Goal: Task Accomplishment & Management: Manage account settings

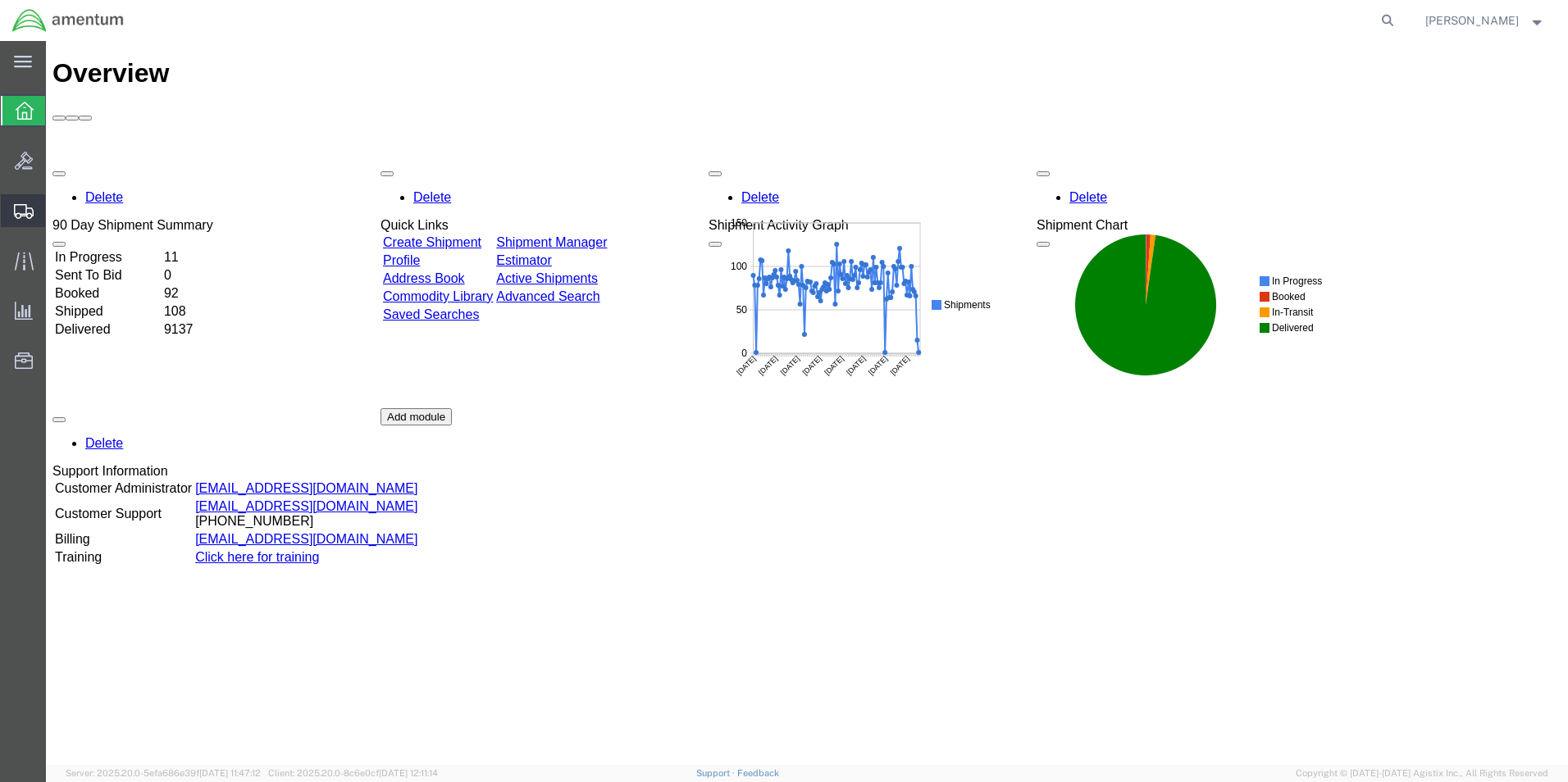
click at [0, 0] on span "Create from Template" at bounding box center [0, 0] width 0 height 0
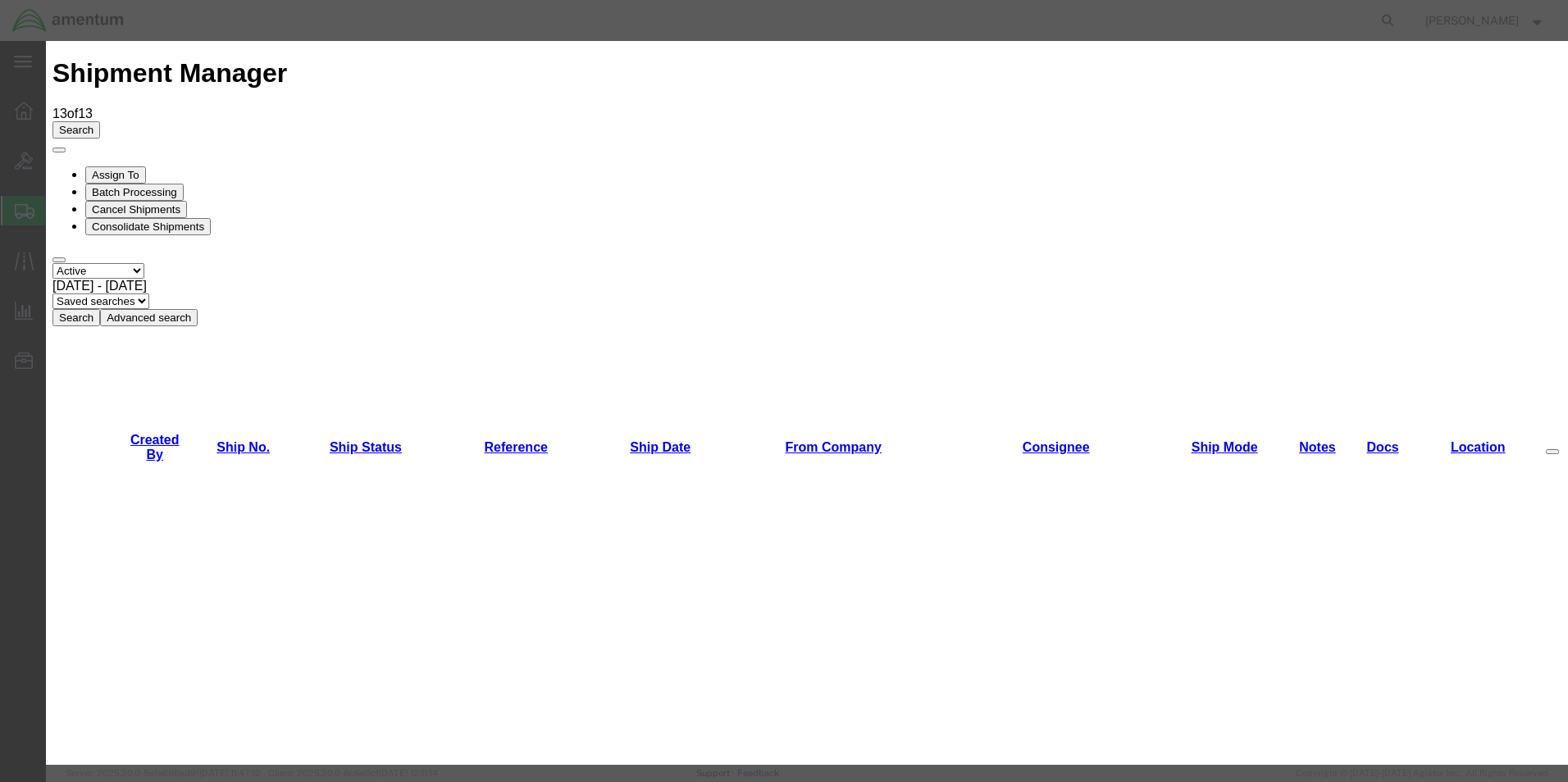
scroll to position [1148, 0]
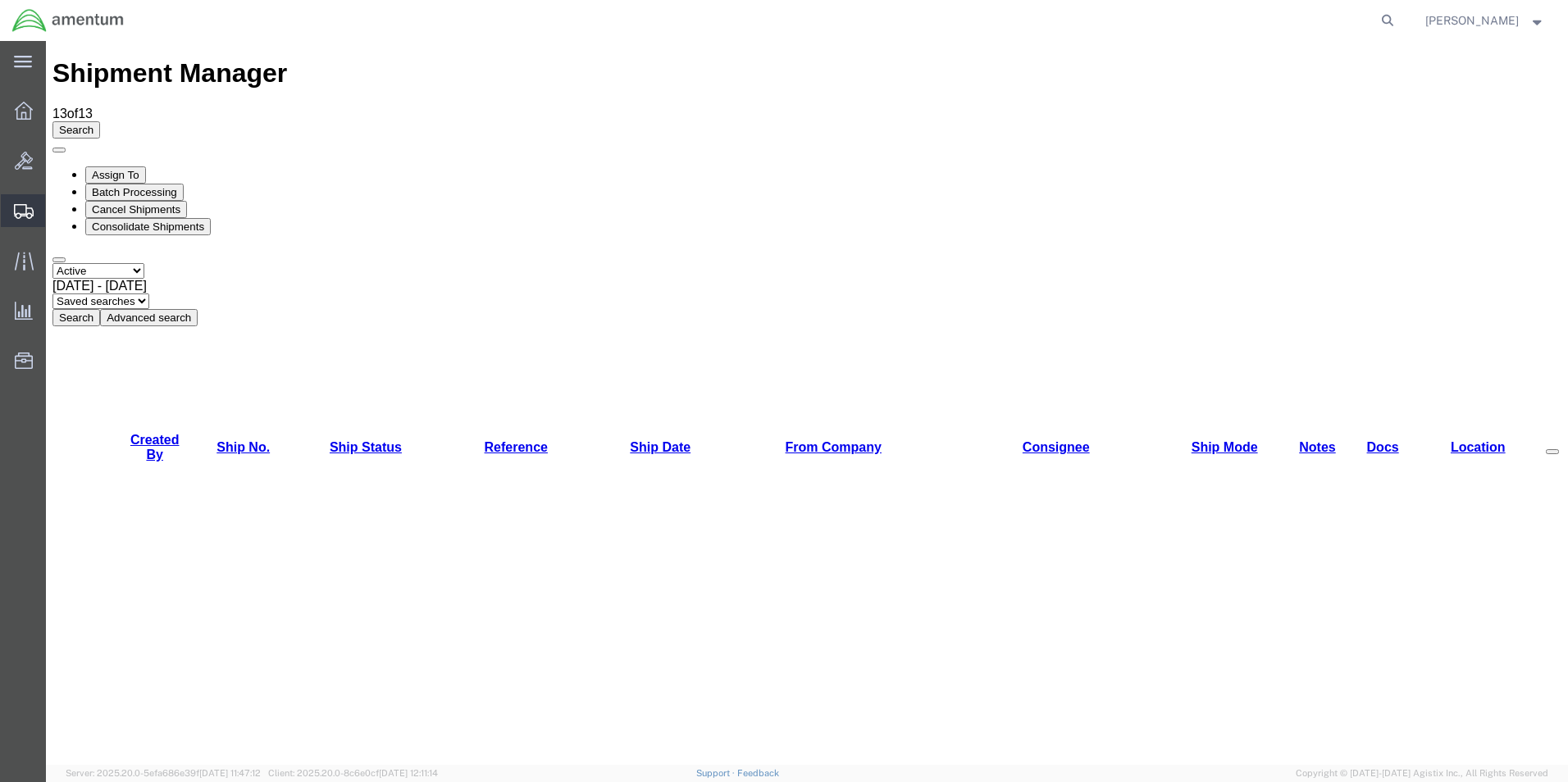
click at [0, 0] on span "Create Shipment" at bounding box center [0, 0] width 0 height 0
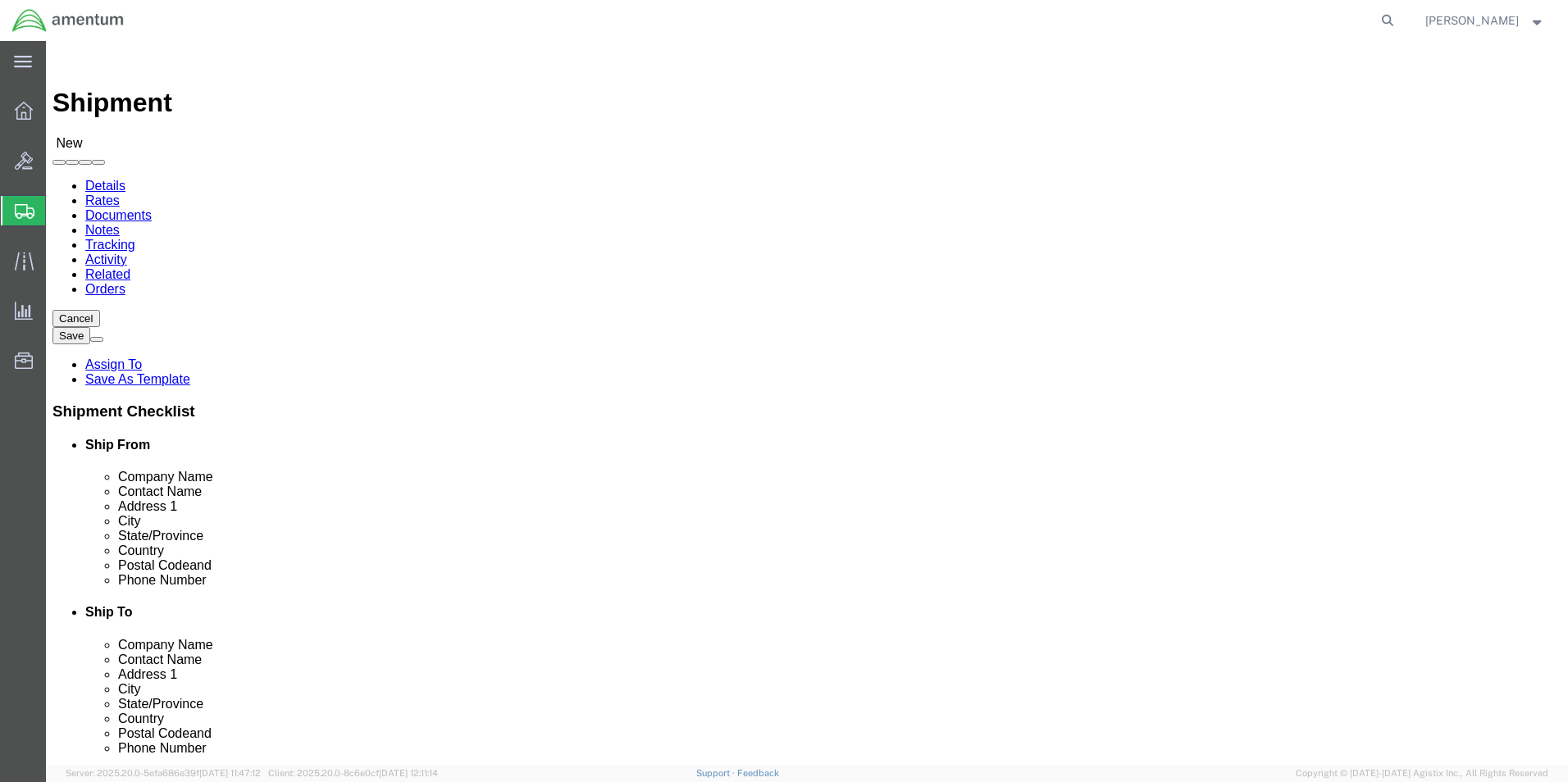
select select
type input "EFO"
select select "49831"
select select "TX"
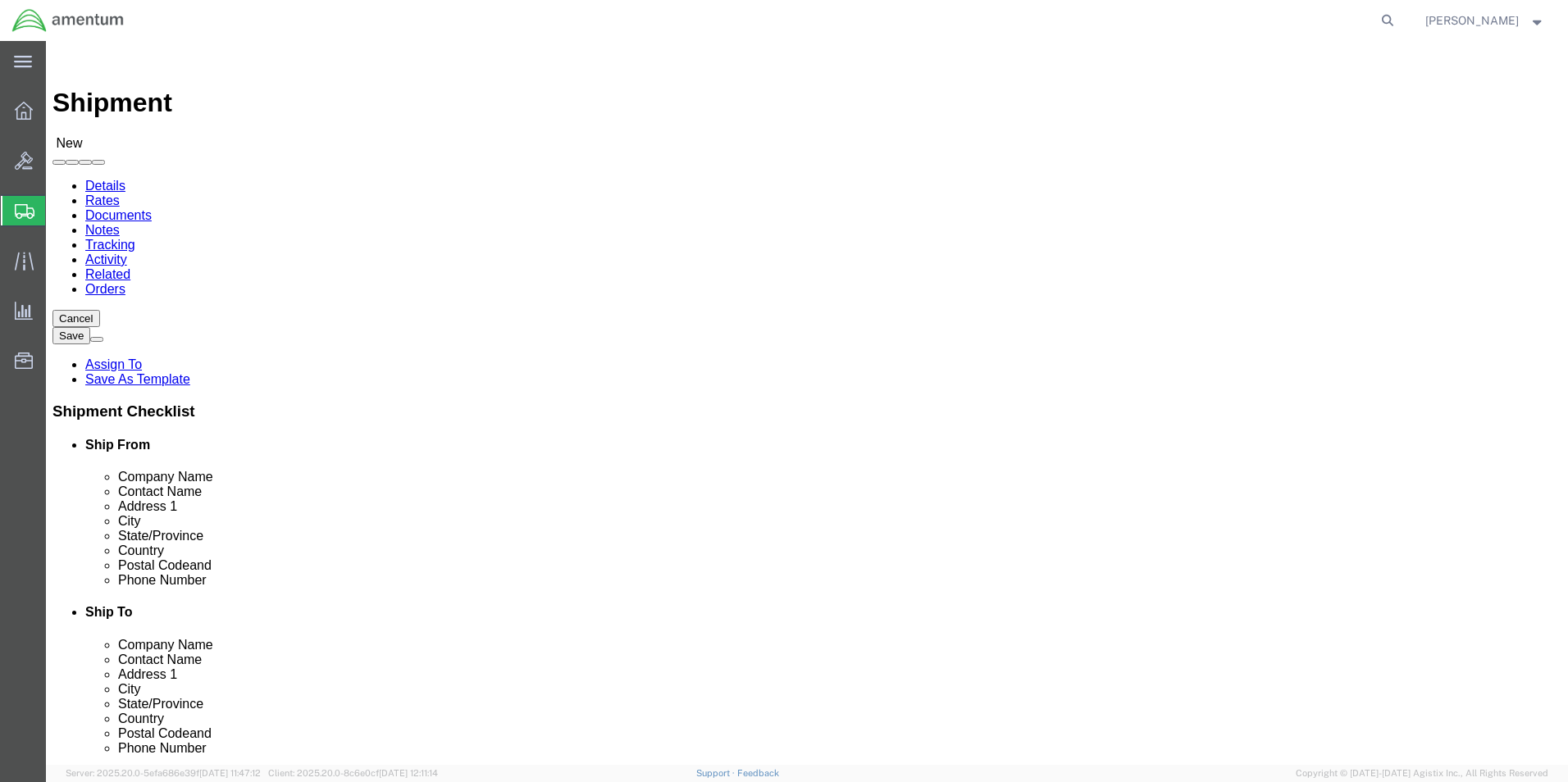
click input "text"
type input "O"
click input "text"
type input "O"
click input "text"
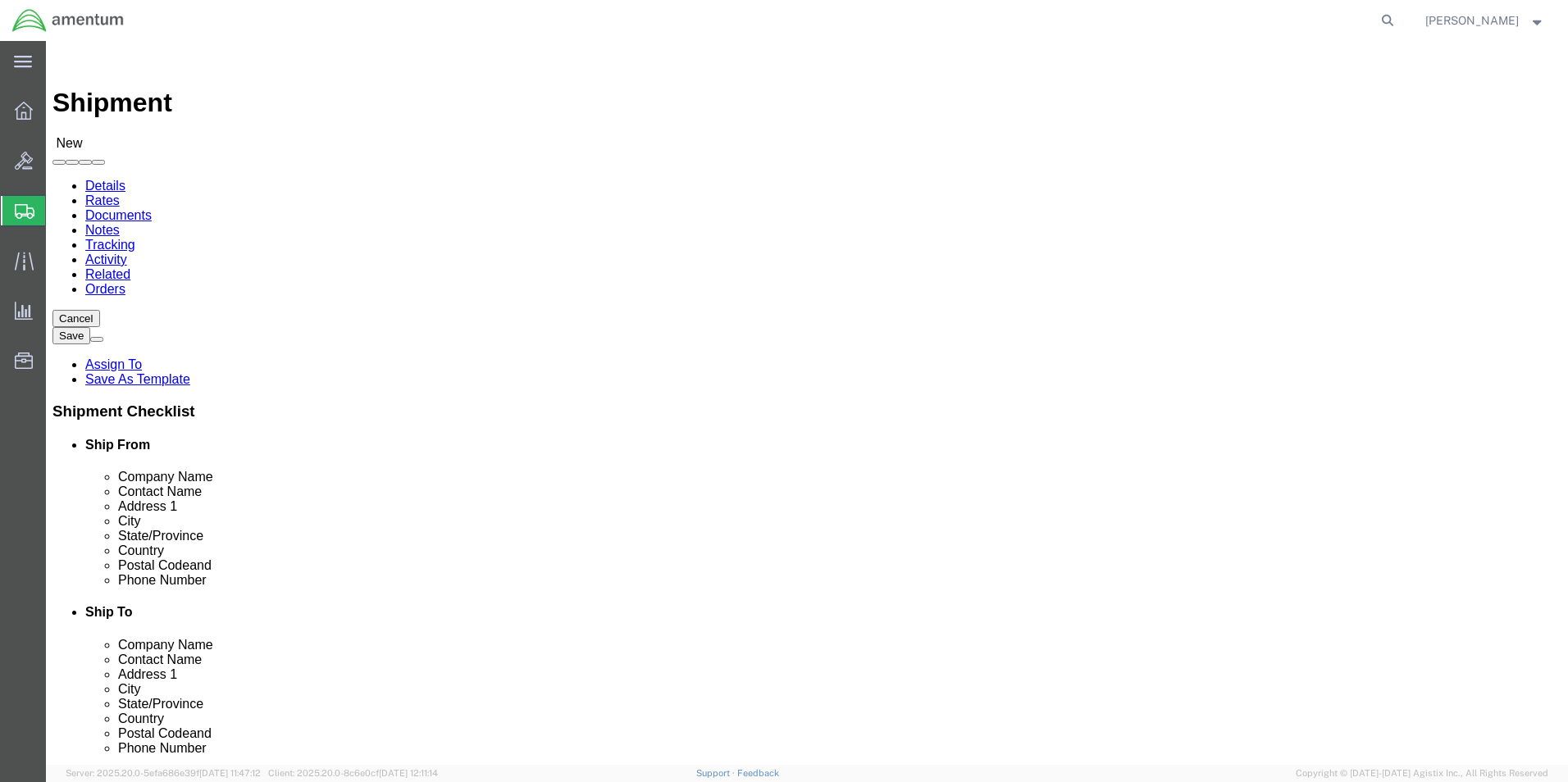
paste input "Optima Aero"
type input "Optima Aero"
click input "text"
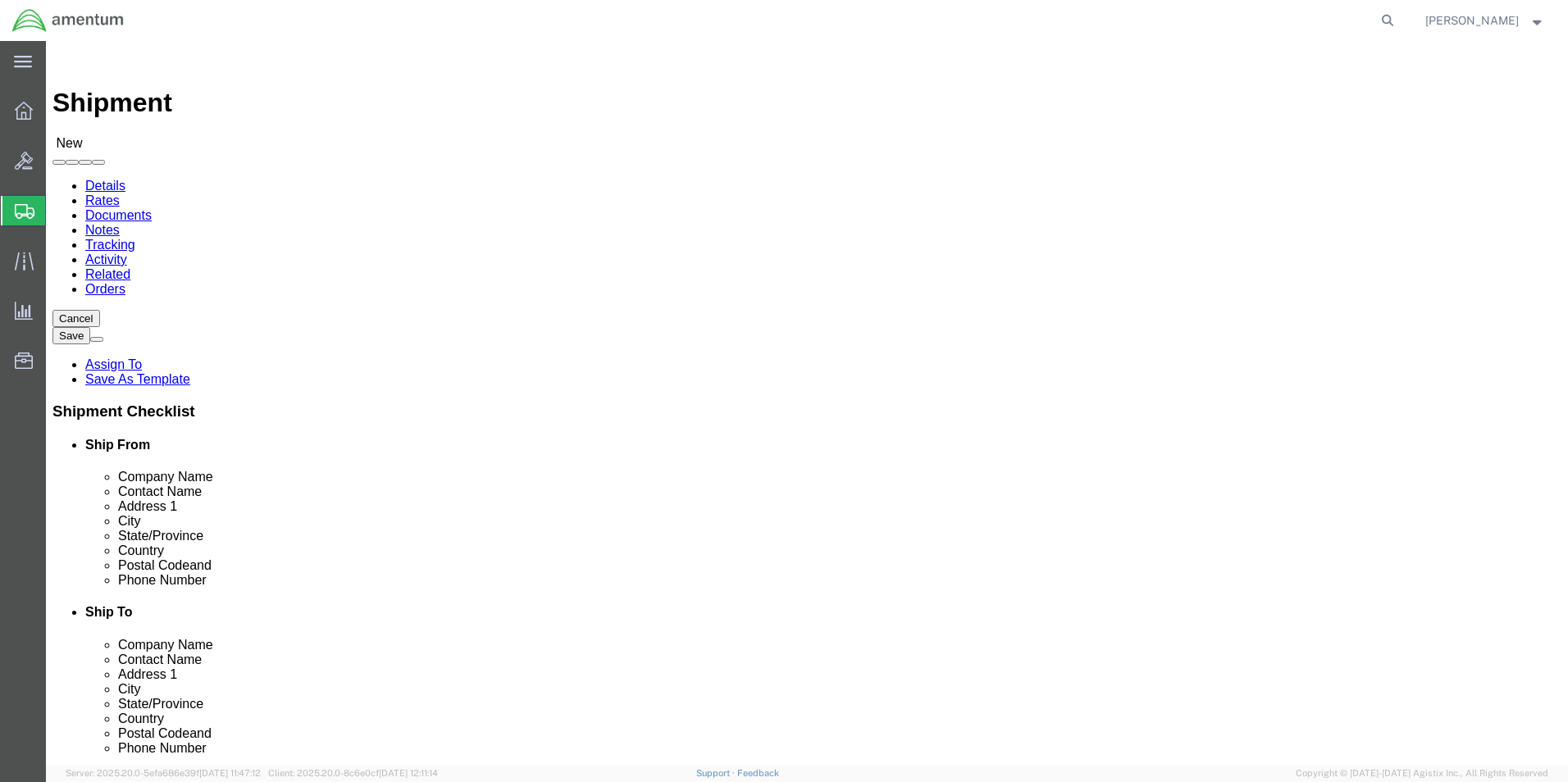
paste input "Optima Aero"
type input "Optima Aero"
click input "text"
click input "Optima Aero"
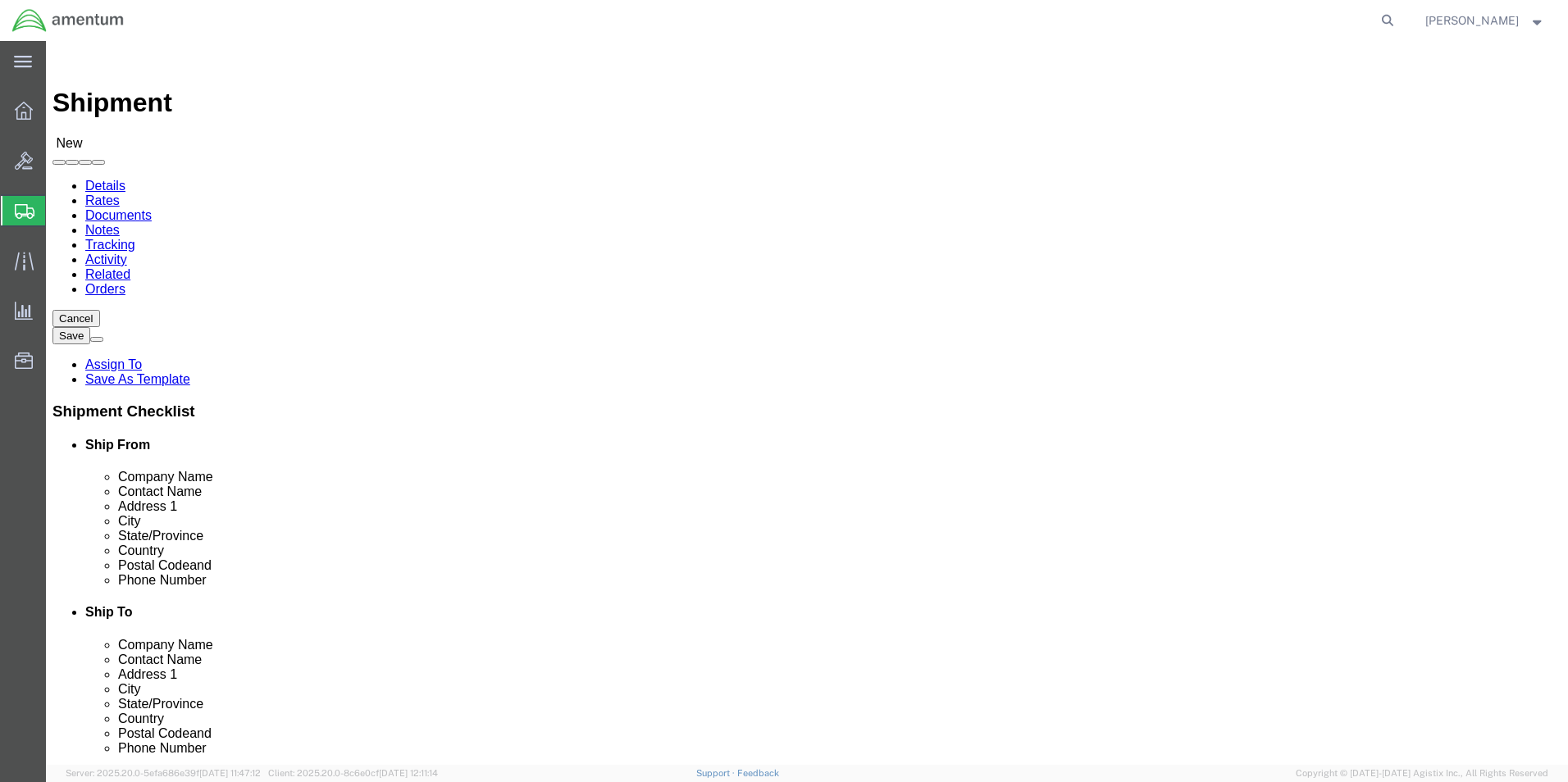
click input "Optima Aero"
type input "O"
click input "Ship To Location / Company Name : This field is required."
click input "text"
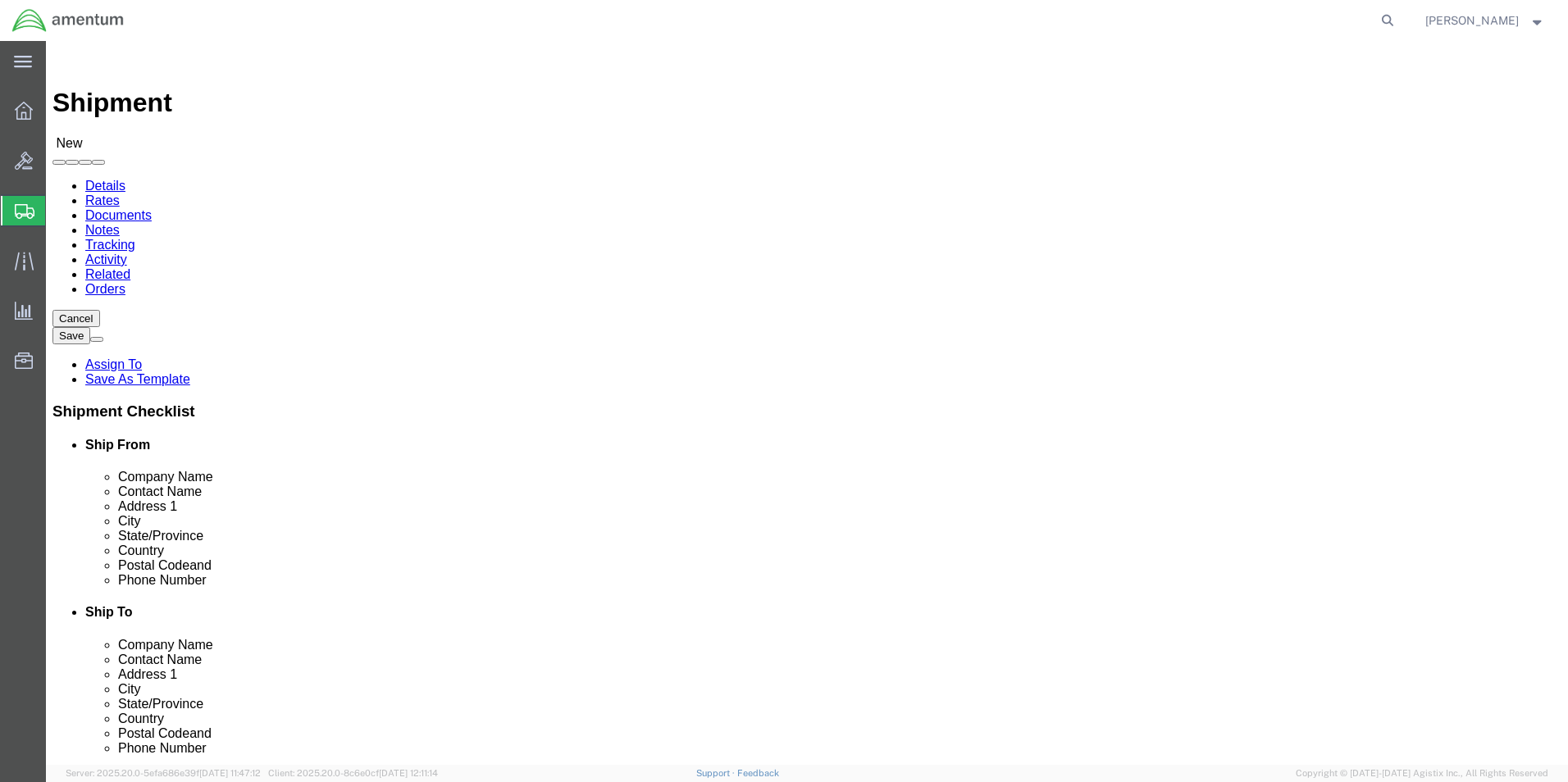
click input "Ship To Location / Company Name : This field is required."
click input "text"
paste input "Optima Aero"
type input "Optima Aero"
click input "Ship To Location / Company Name : This field is required."
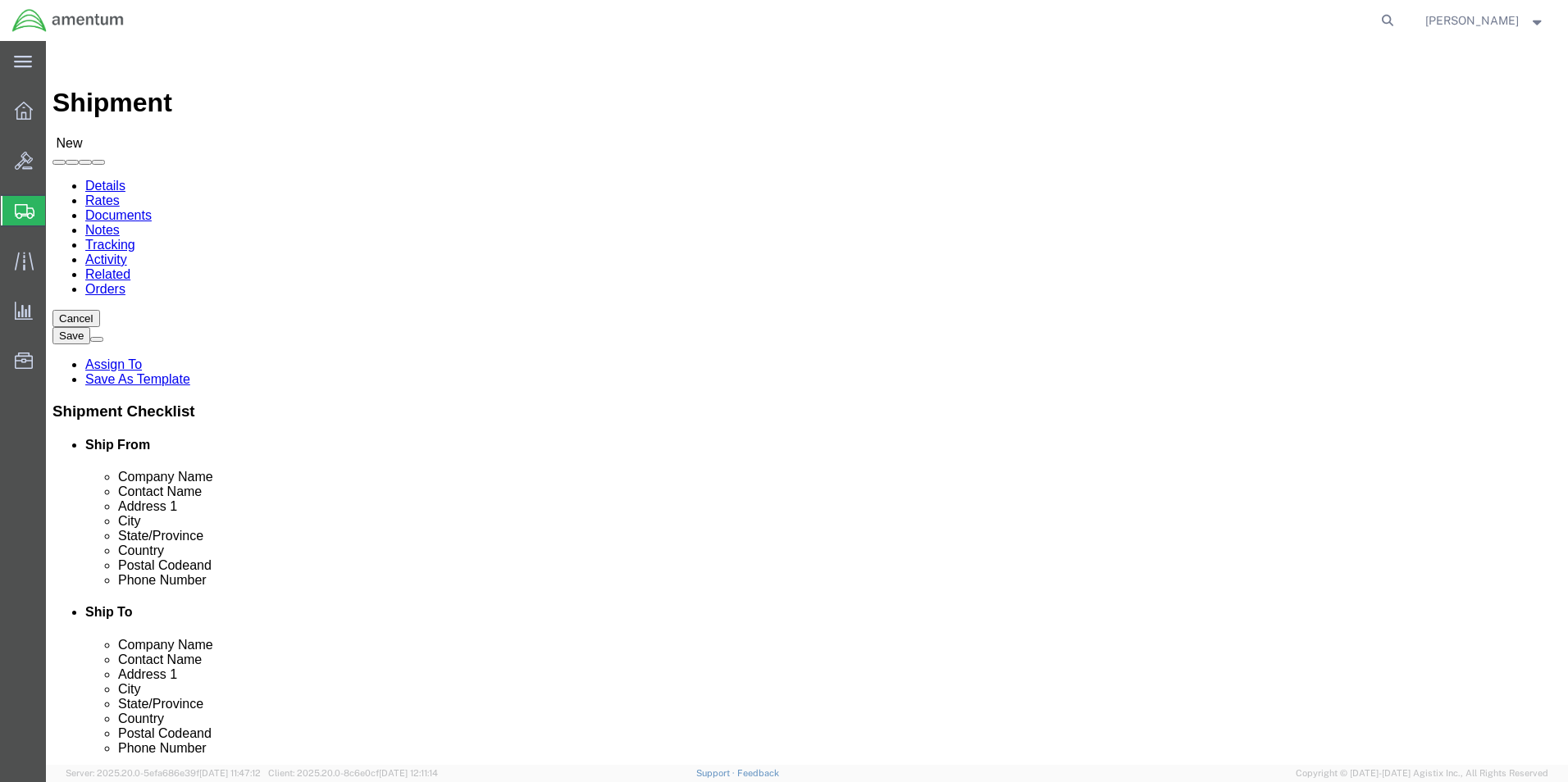
paste input "Optima Aero"
type input "Optima Aero"
click input "text"
type input "KYLE CAMBELL"
click input "text"
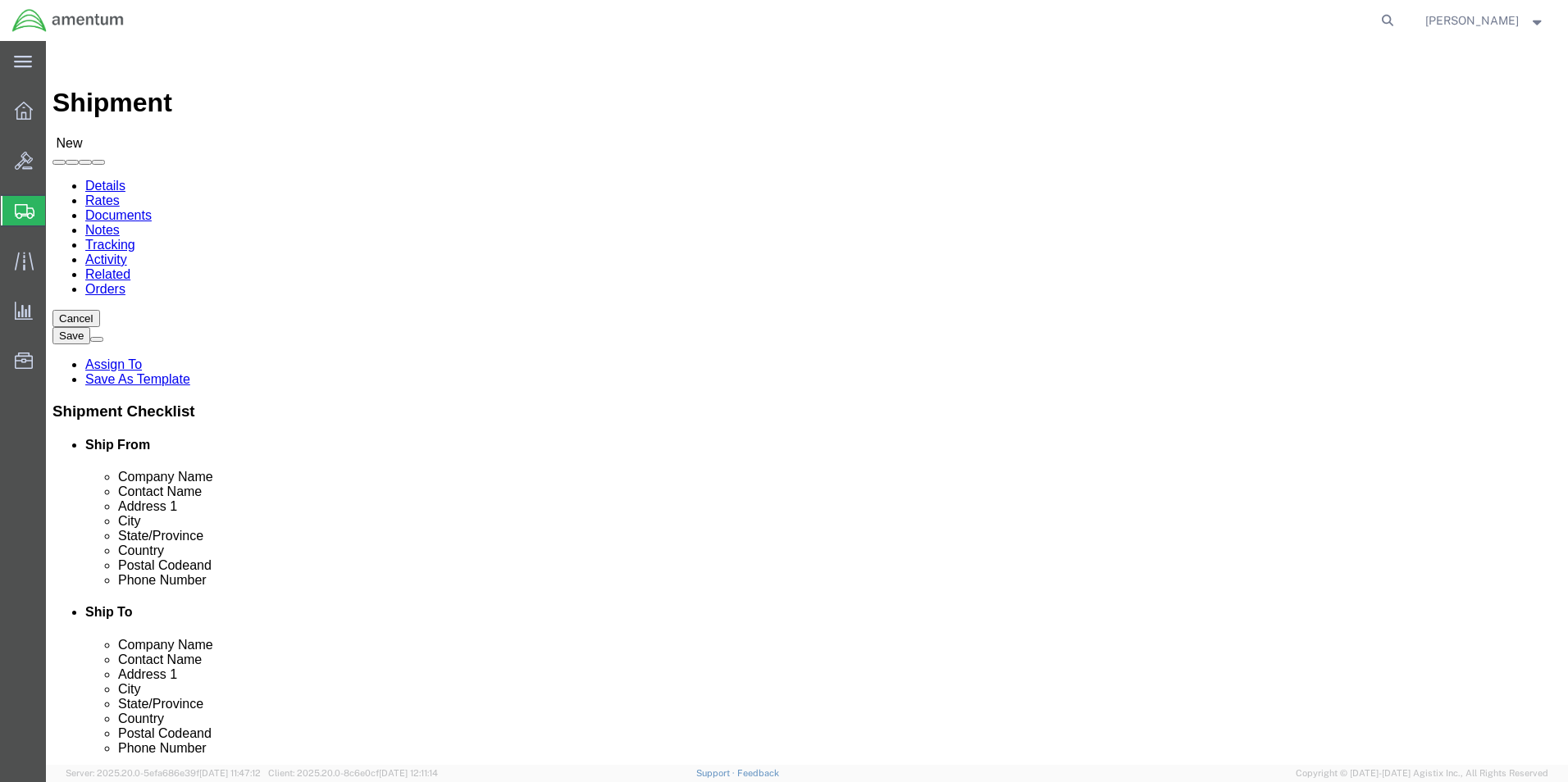
type input "2617 AVIATION PKWY"
click div "Location My Profile Location 1002-4122-6 1006-5256-0 1026-8910-0 1281-0560-3 13…"
click input "text"
type input "GRAND PRAIRE"
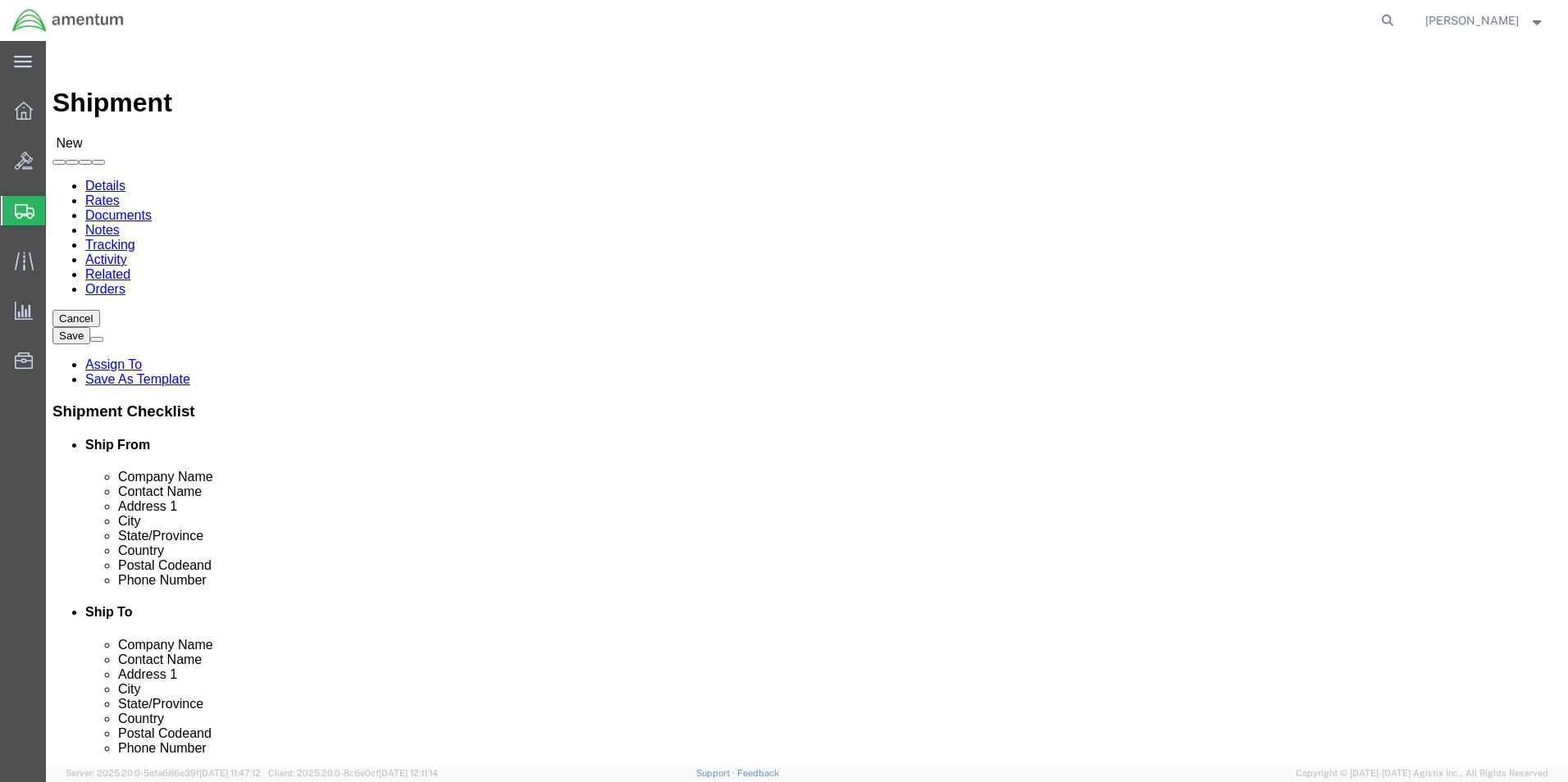
click input "Postal Code"
type input "75052"
click input "text"
type input "7272514630"
click input "GRAND PRAIRE"
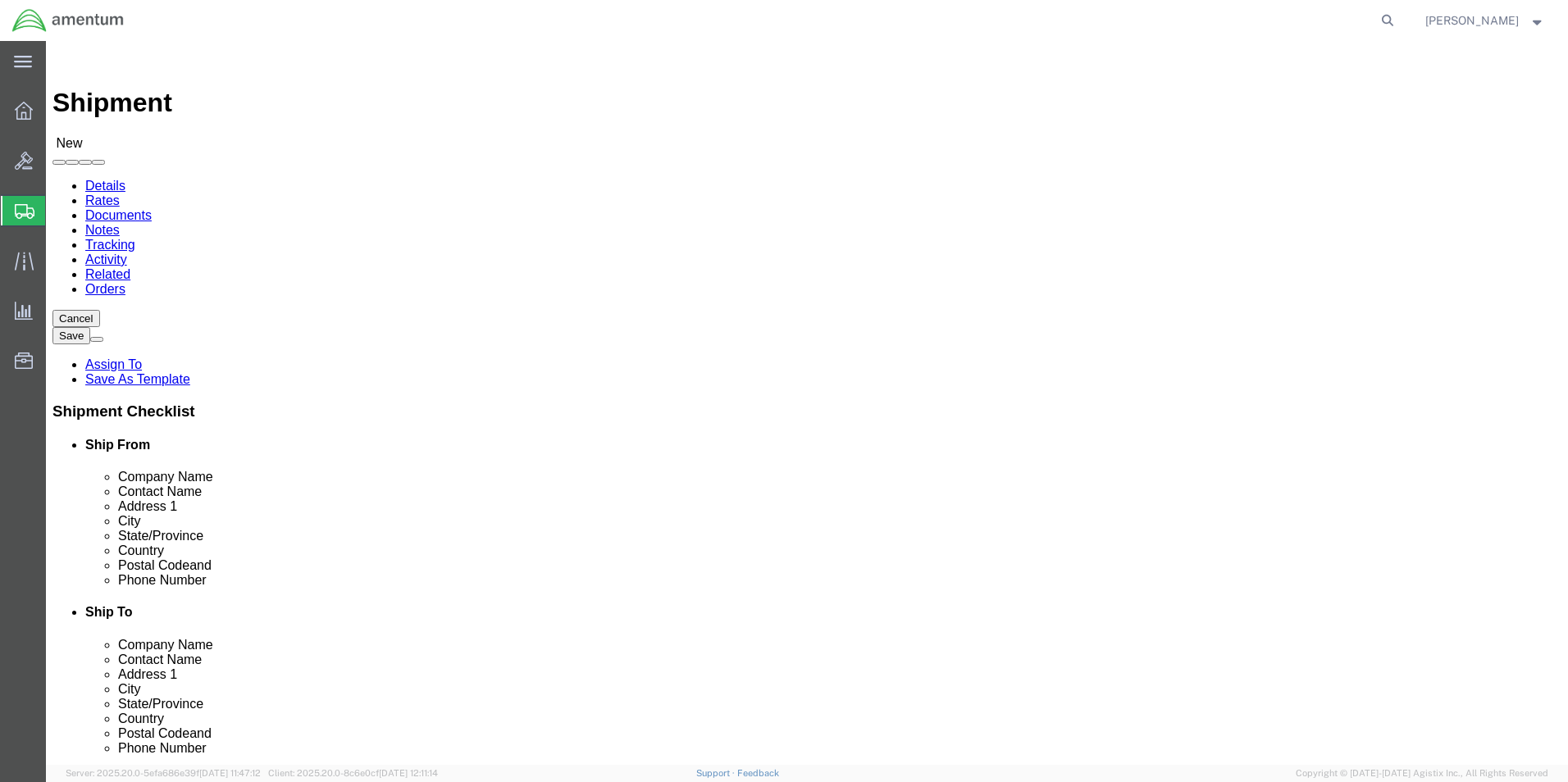
click input "GRAND PRAIRIE"
type input "GRAND PRAIRIE"
click input "text"
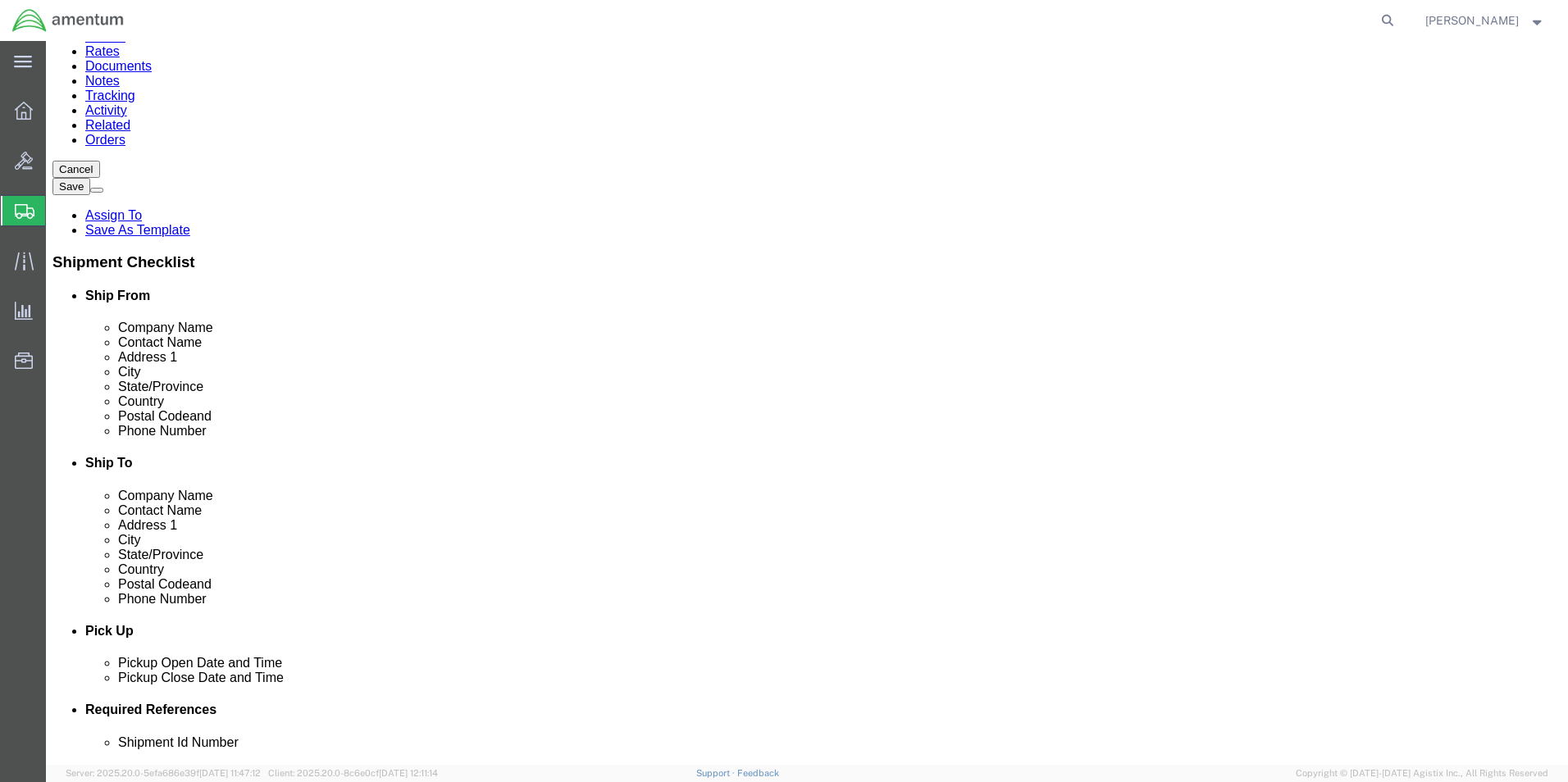
scroll to position [492, 0]
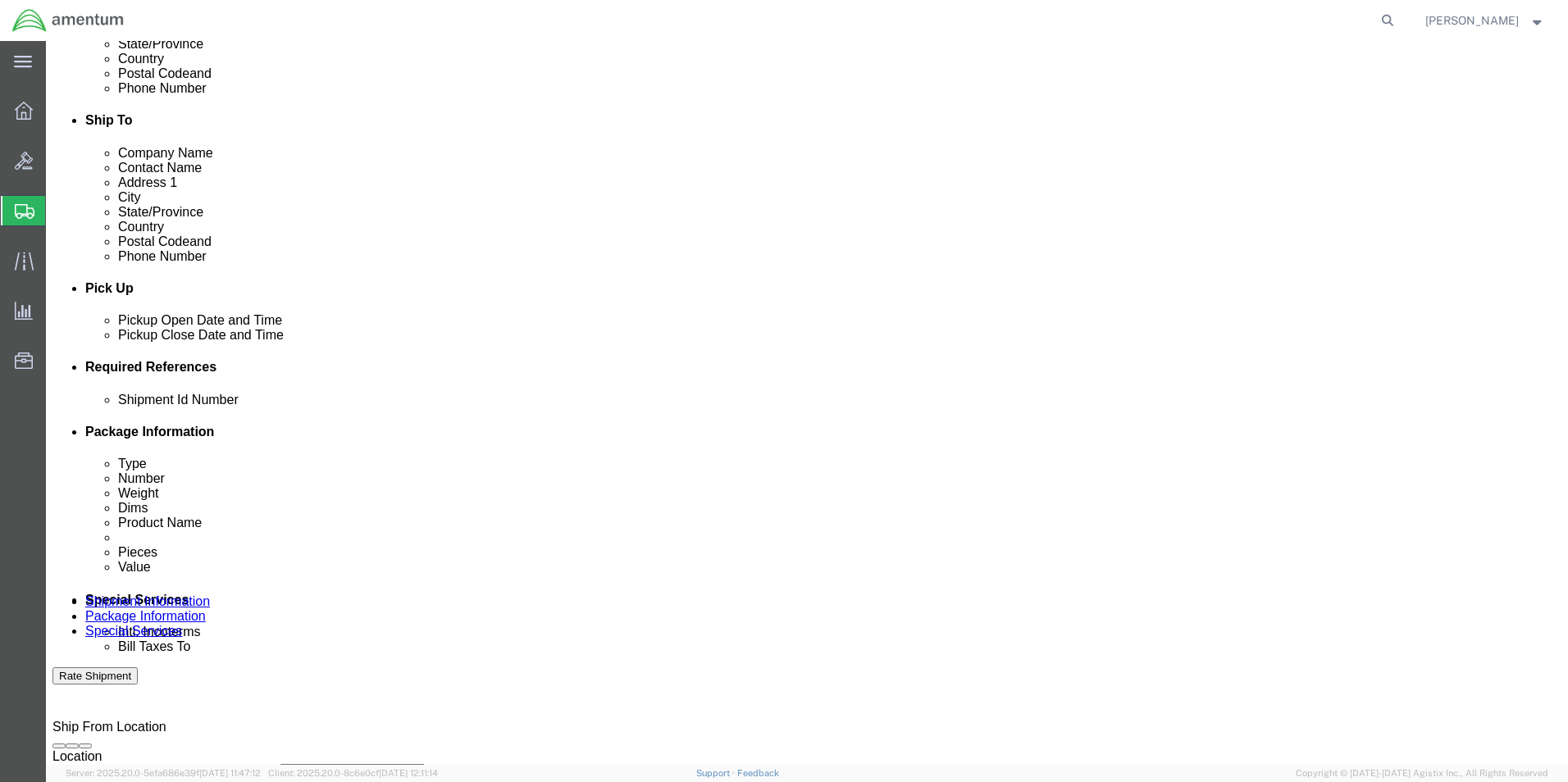
click input "text"
type input "SN 4697"
click button "Add reference"
click select "Select Account Type Activity ID Airline Appointment Number ASN Batch Request # …"
select select "CUSTREF"
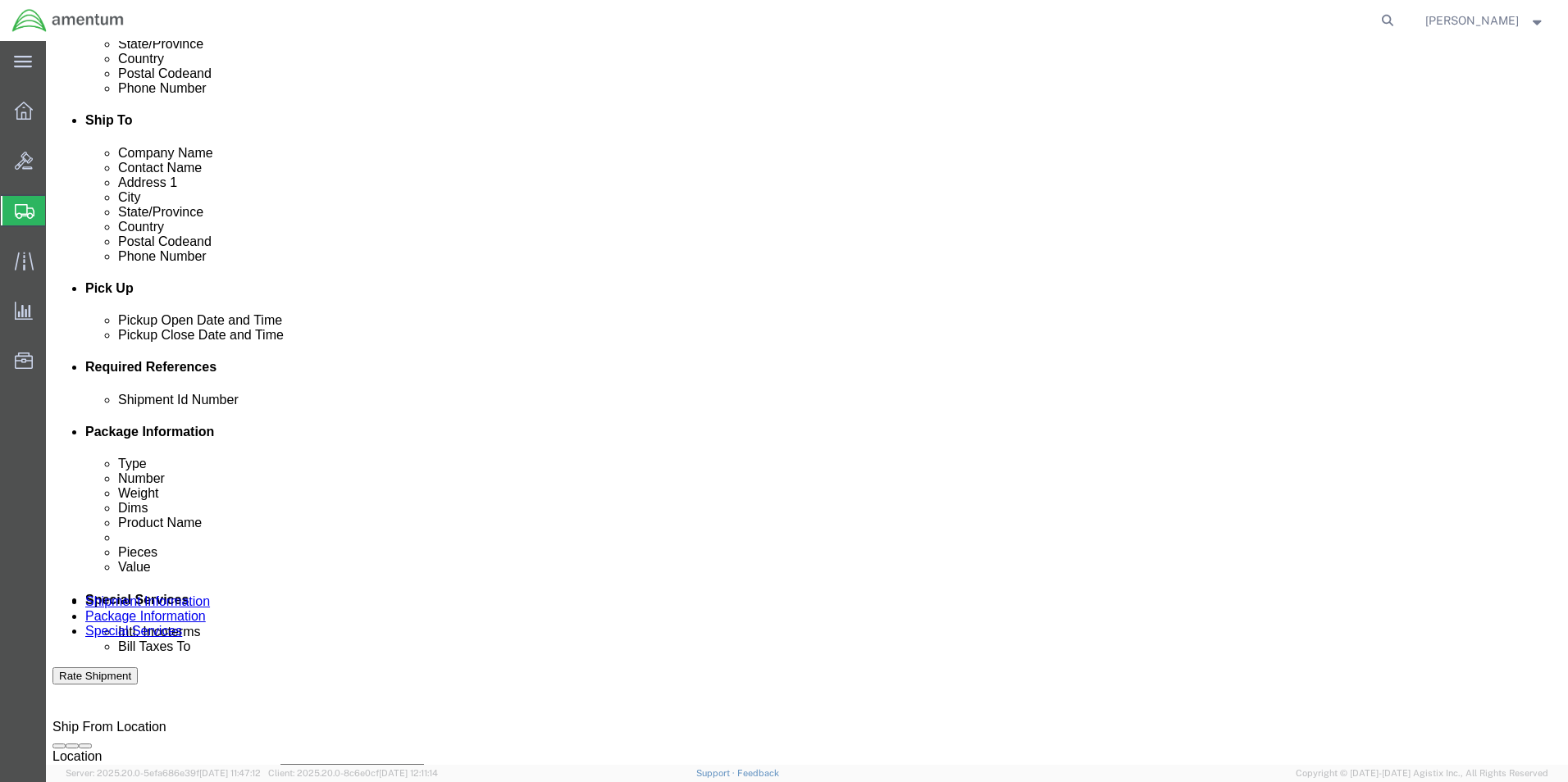
click select "Select Account Type Activity ID Airline Appointment Number ASN Batch Request # …"
click input "text"
type input "SN 4697"
click button "Add reference"
click select "Select Account Type Activity ID Airline Appointment Number ASN Batch Request # …"
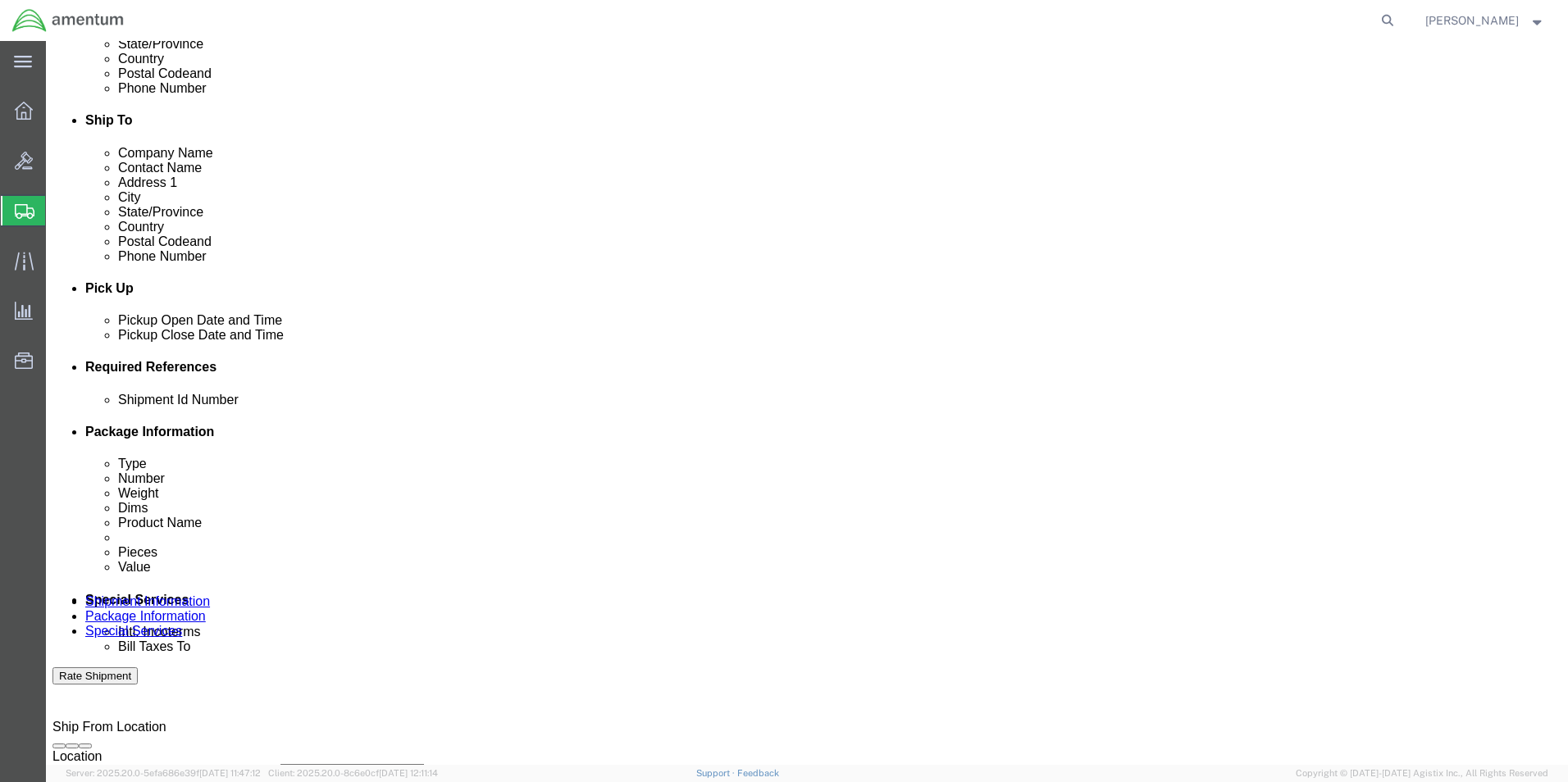
select select "DEPT"
click select "Select Account Type Activity ID Airline Appointment Number ASN Batch Request # …"
click input "text"
type input "CBP"
click div "Ship From Location Location CBP_El Paso, TX_NLS_EFO My Profile Location 1002-41…"
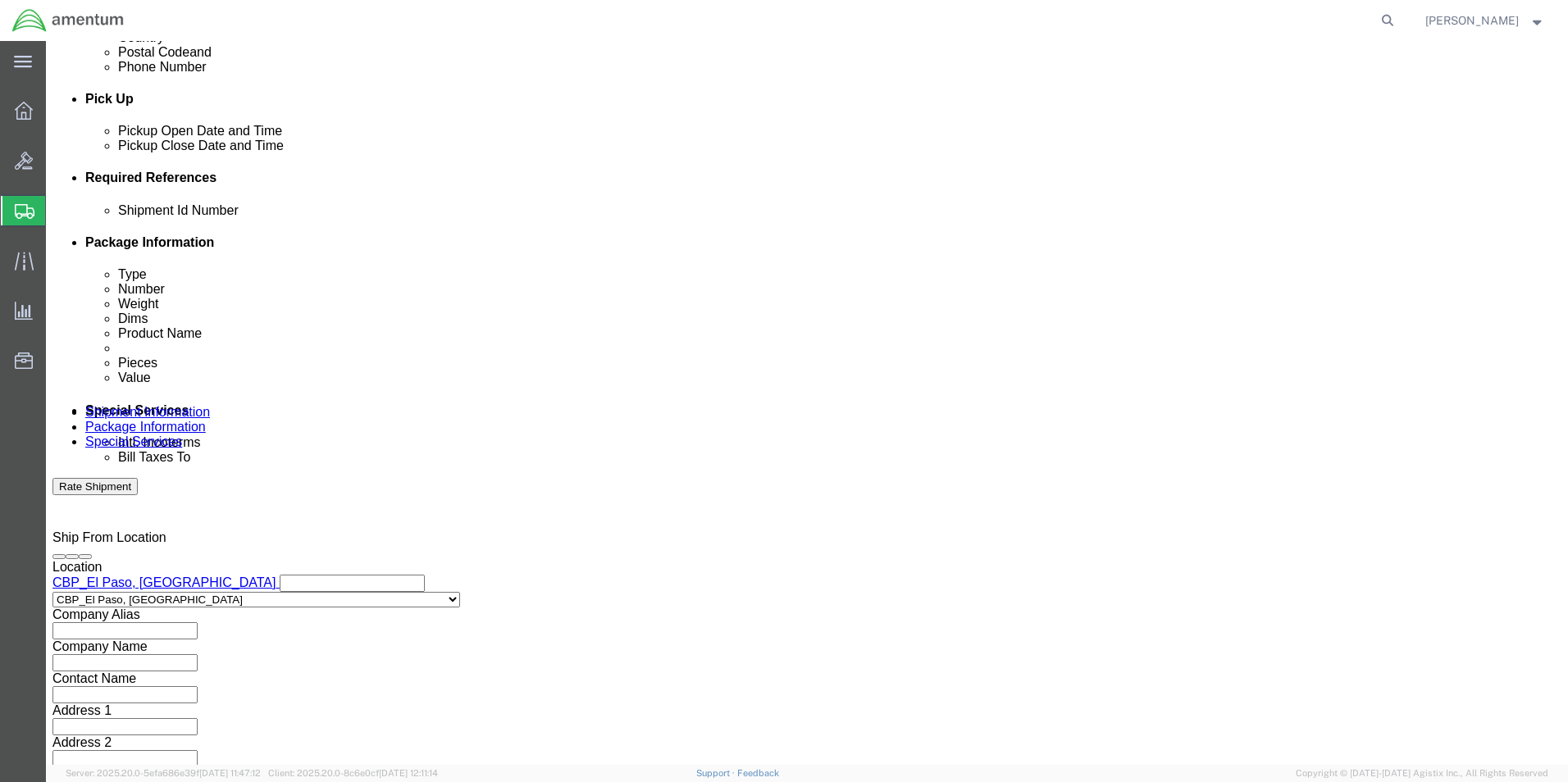
scroll to position [684, 0]
click select "Select Air Less than Truckload Multi-Leg Ocean Freight Rail Small Parcel Truckl…"
select select "LTL"
click select "Select Air Less than Truckload Multi-Leg Ocean Freight Rail Small Parcel Truckl…"
click button "Continue"
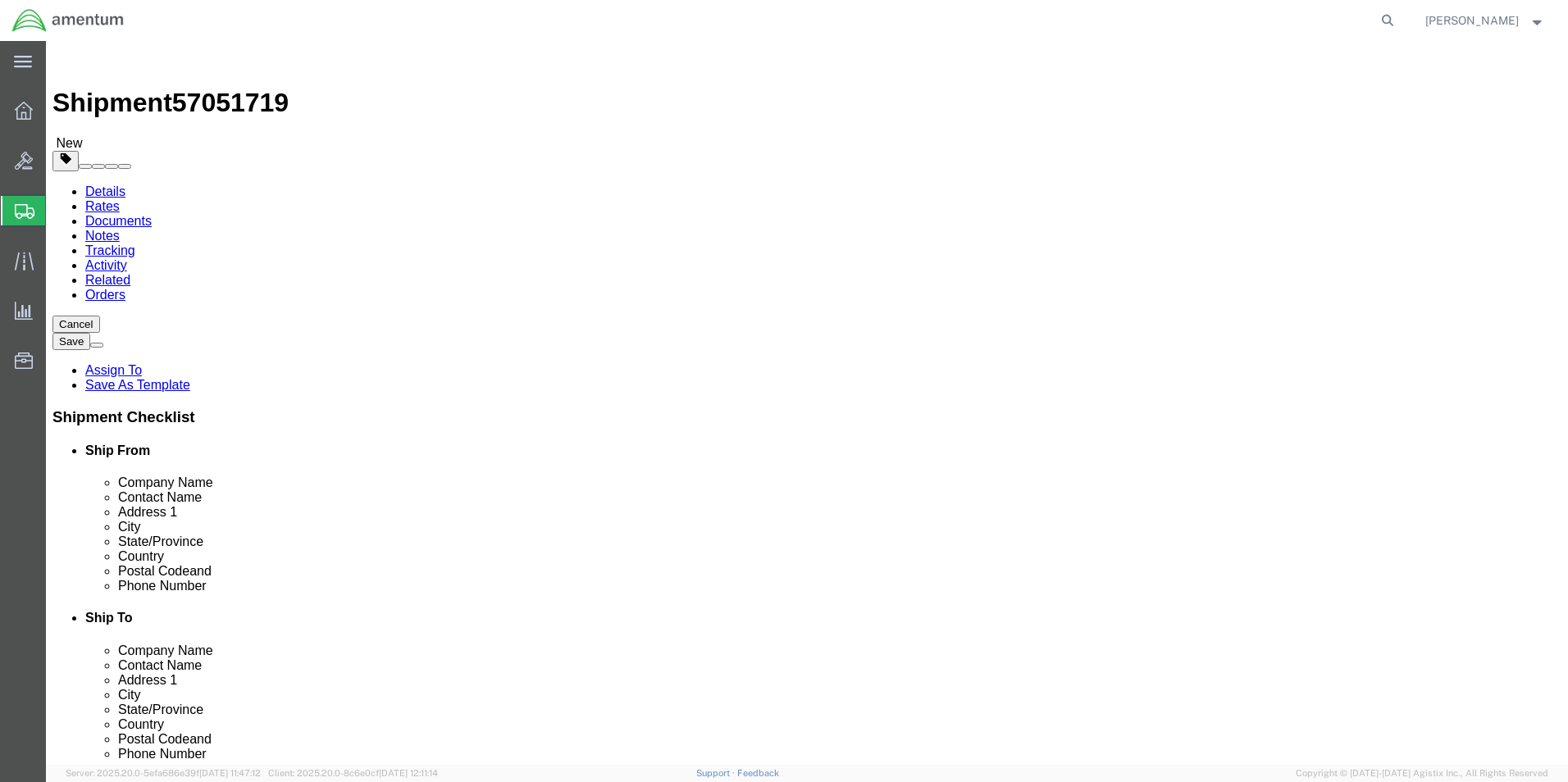
click select "Select Bale(s) Basket(s) Bolt(s) Bottle(s) Buckets Bulk Bundle(s) Can(s) Cardbo…"
select select "CRAT"
click select "Select Bale(s) Basket(s) Bolt(s) Bottle(s) Buckets Bulk Bundle(s) Can(s) Cardbo…"
click input "1"
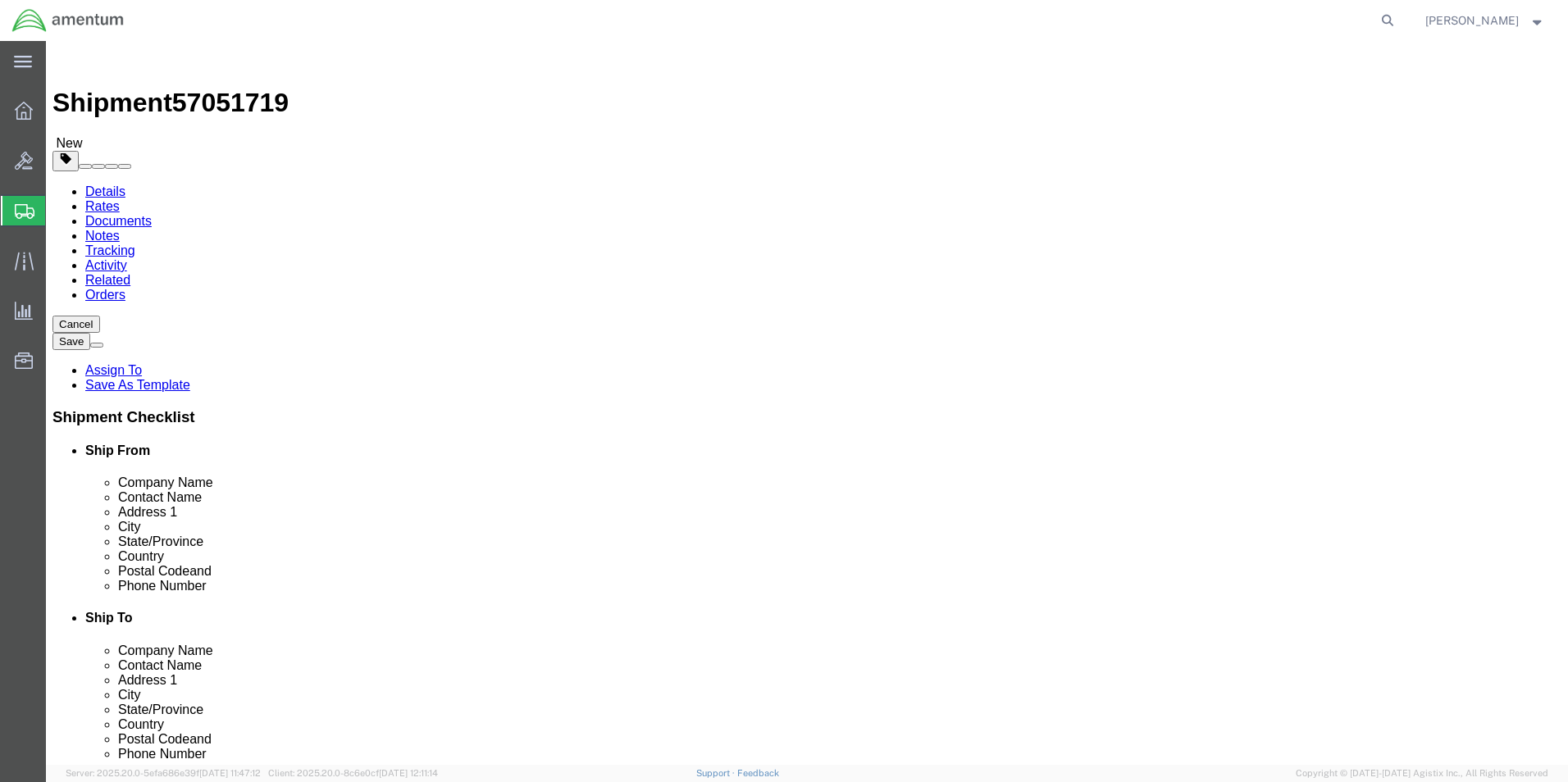
click input "text"
type input "58"
type input "48"
type input "88"
click input "0.00"
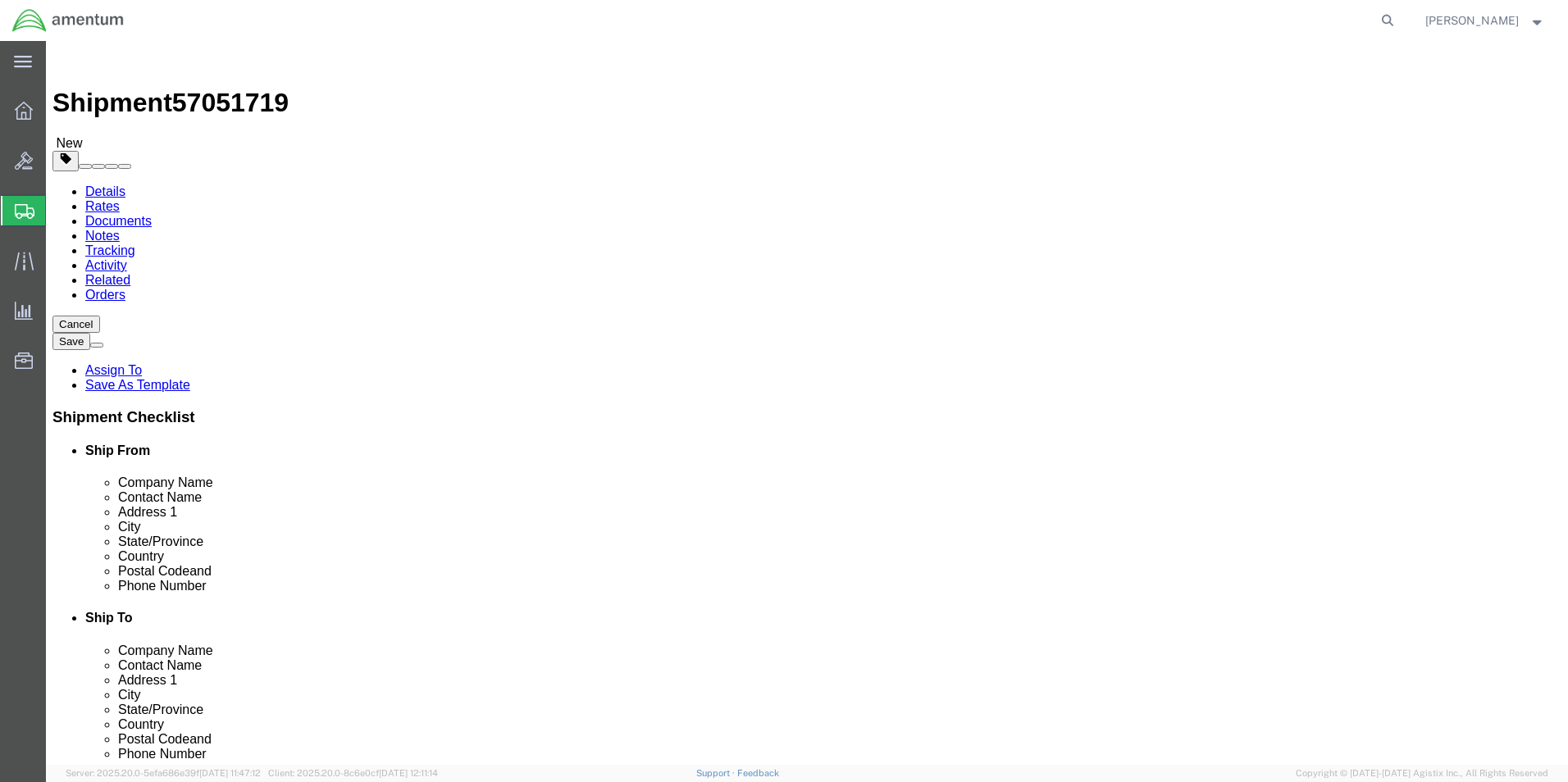
click input "0.00"
type input "475"
click link "Add Content"
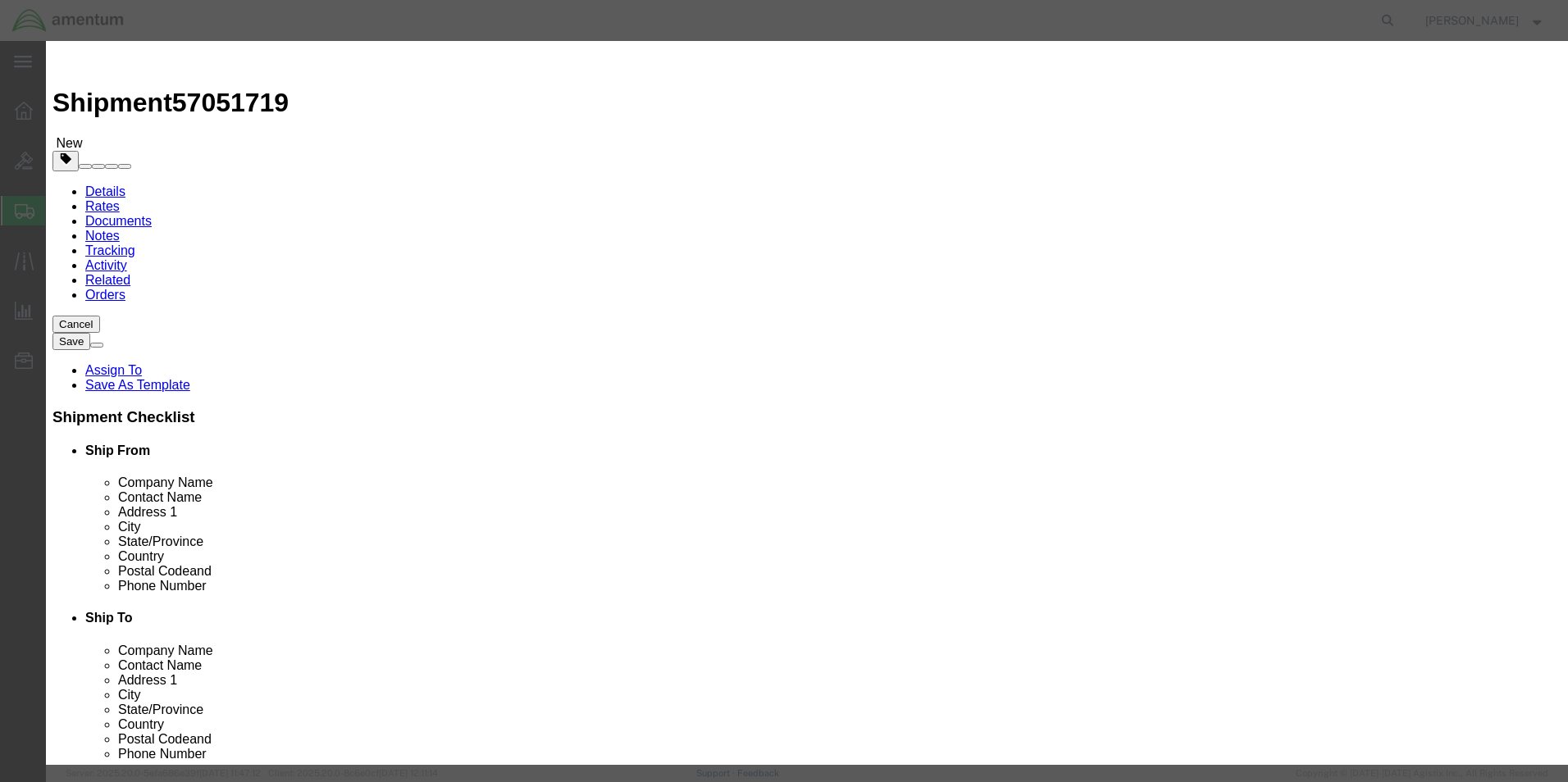
click input "text"
type input "TANK"
click div "Commodity library"
click input "0"
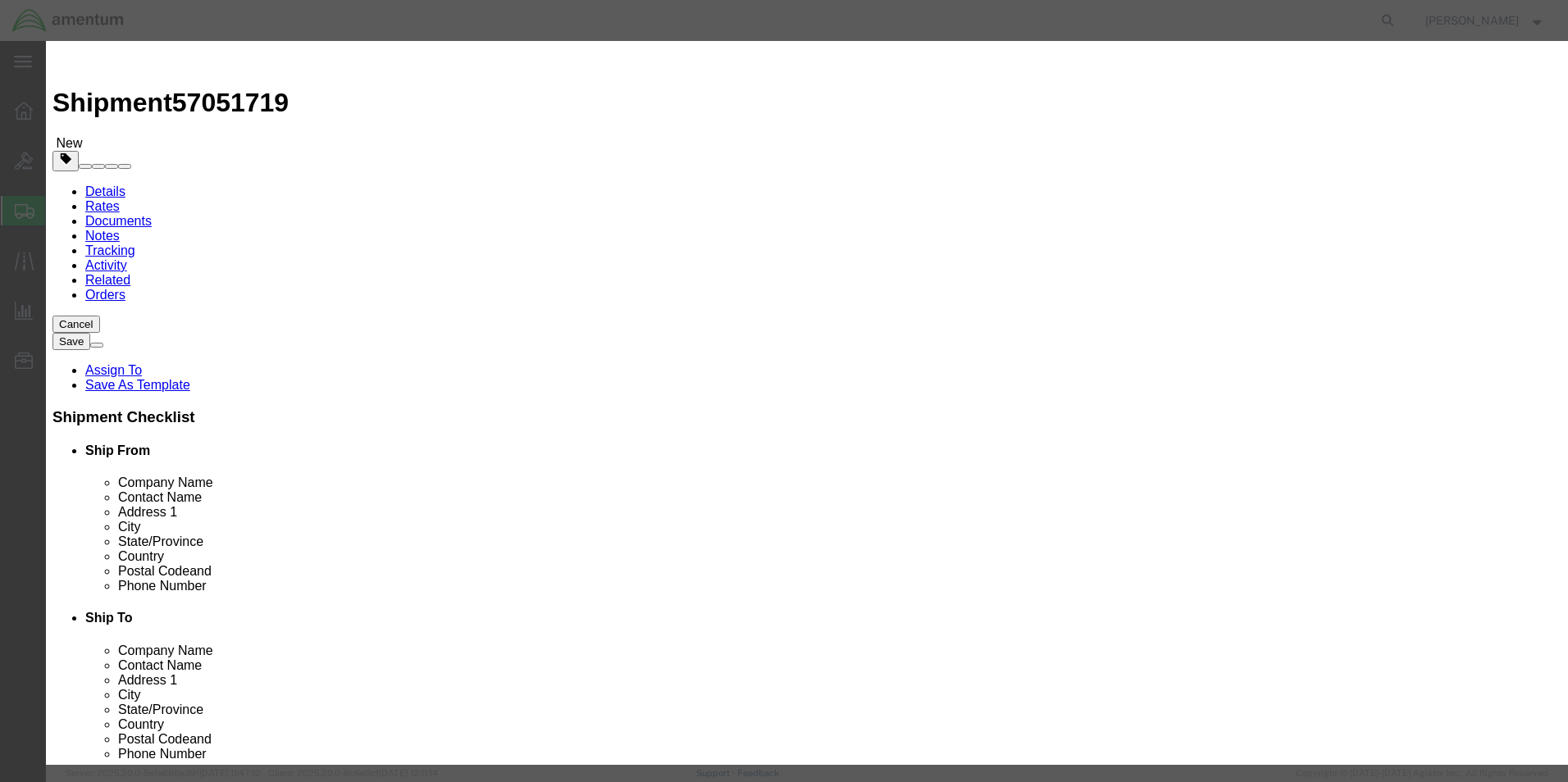
type input "2"
click input "text"
type input "50000"
click select "Select 50 55 60 65 70 85 92.5 100 125 175 250 300 400"
select select "100"
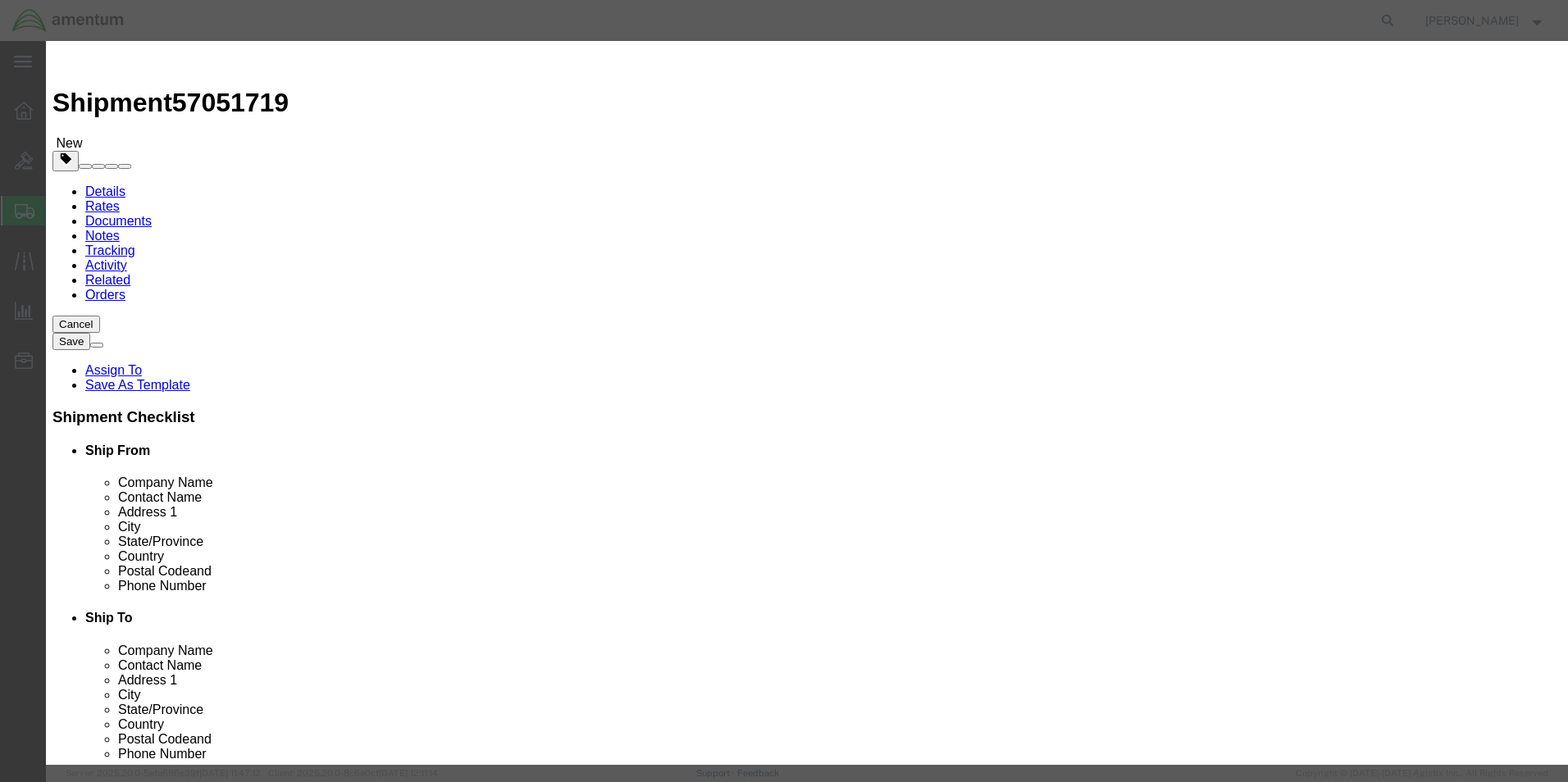
click select "Select 50 55 60 65 70 85 92.5 100 125 175 250 300 400"
click button "Save & Close"
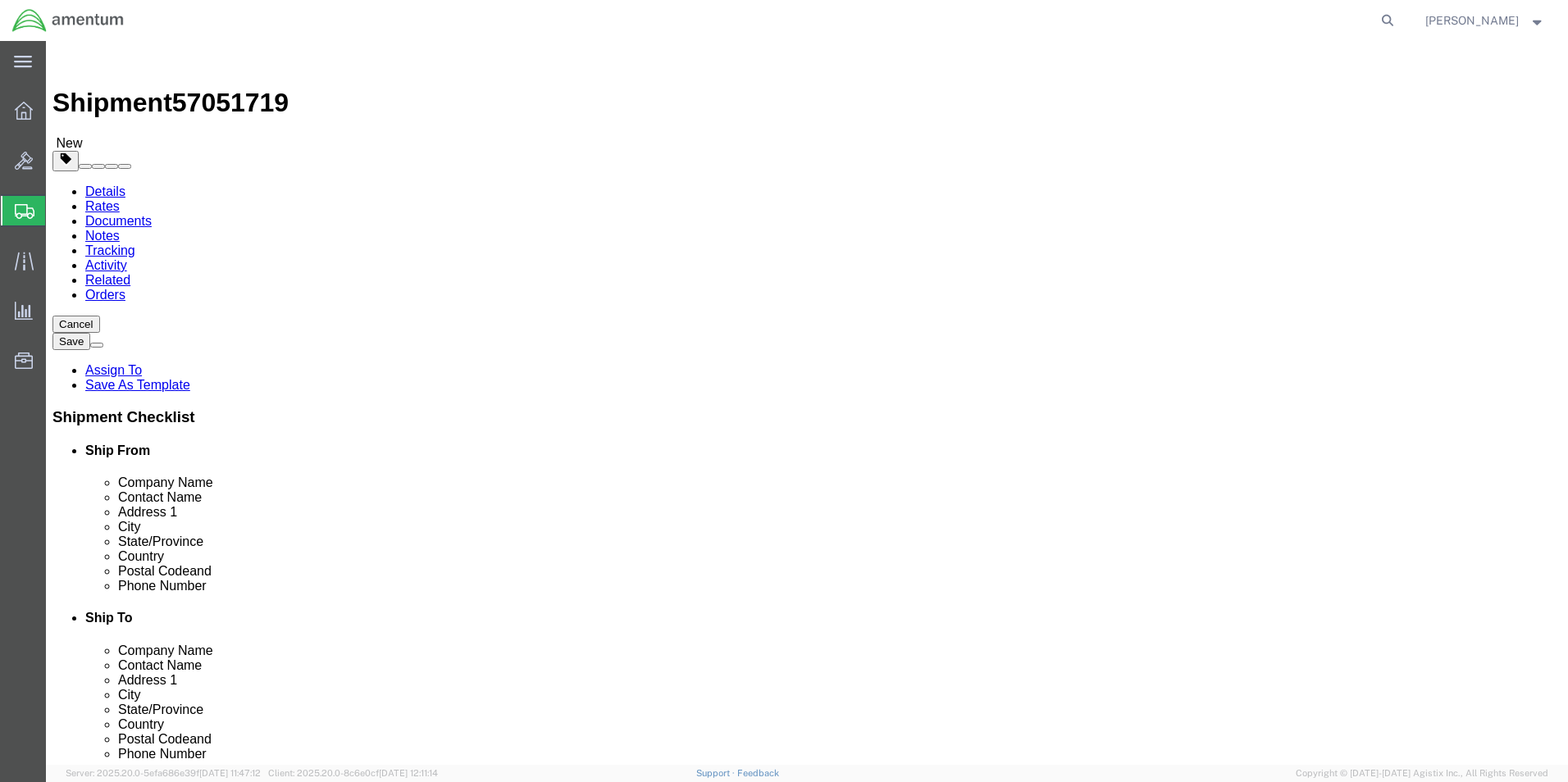
click div "Pieces: 2.00 Each Total value: 50000.00 USD"
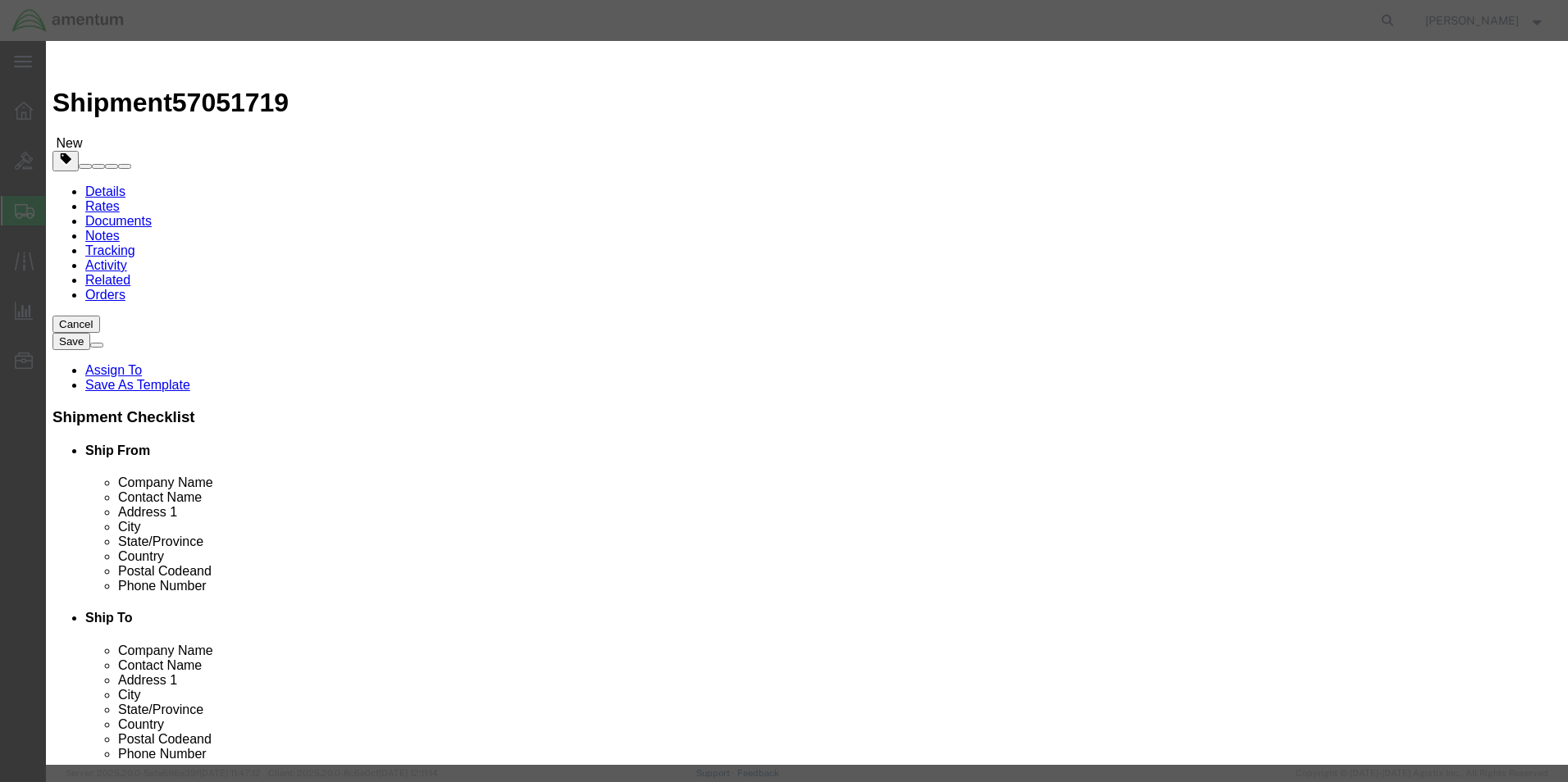
click input "2.00"
type input "1"
type input "25000"
click textarea
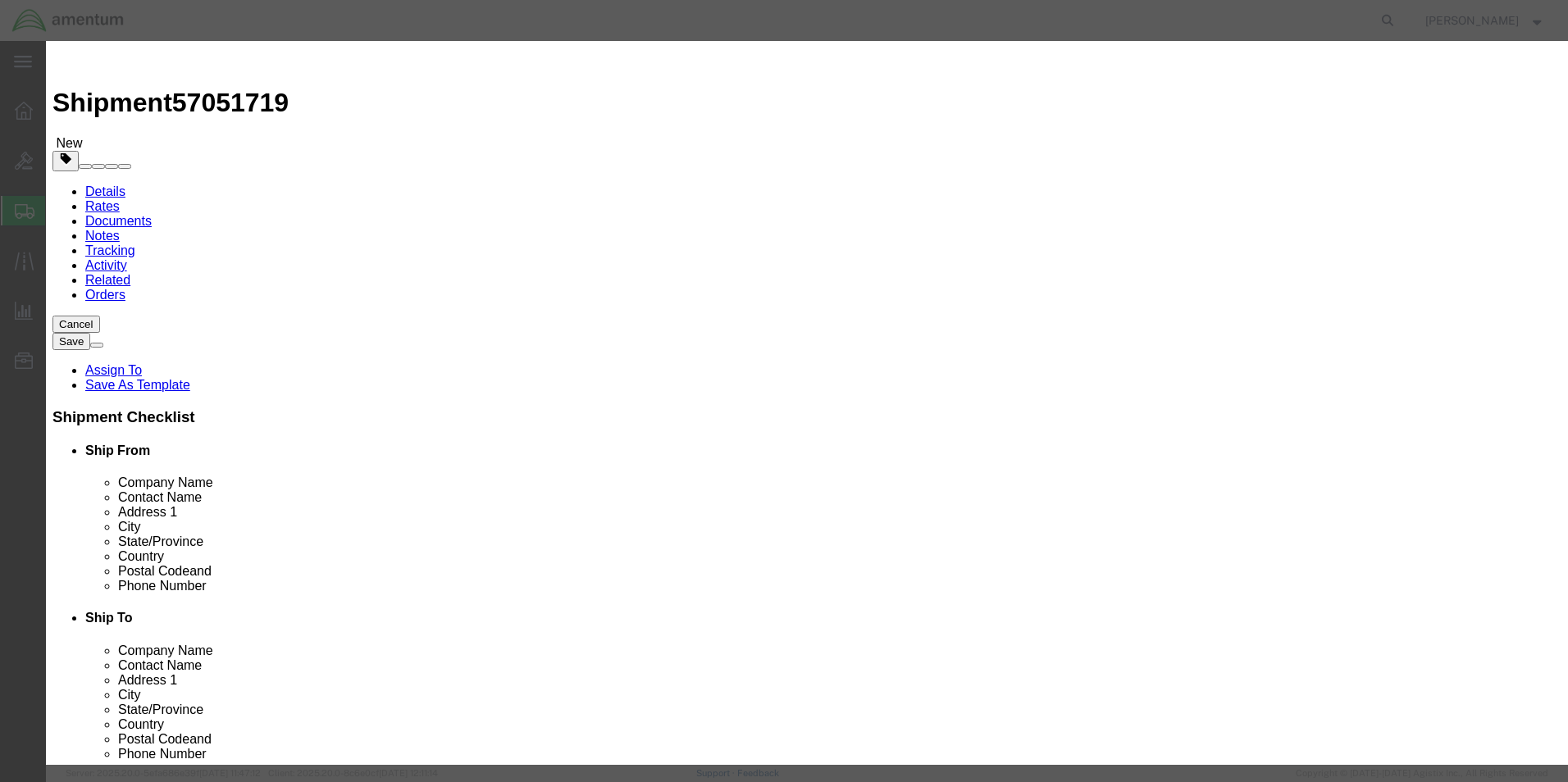
type textarea "2 PIECES"
click h3 "Edit content"
click button "Save & Close"
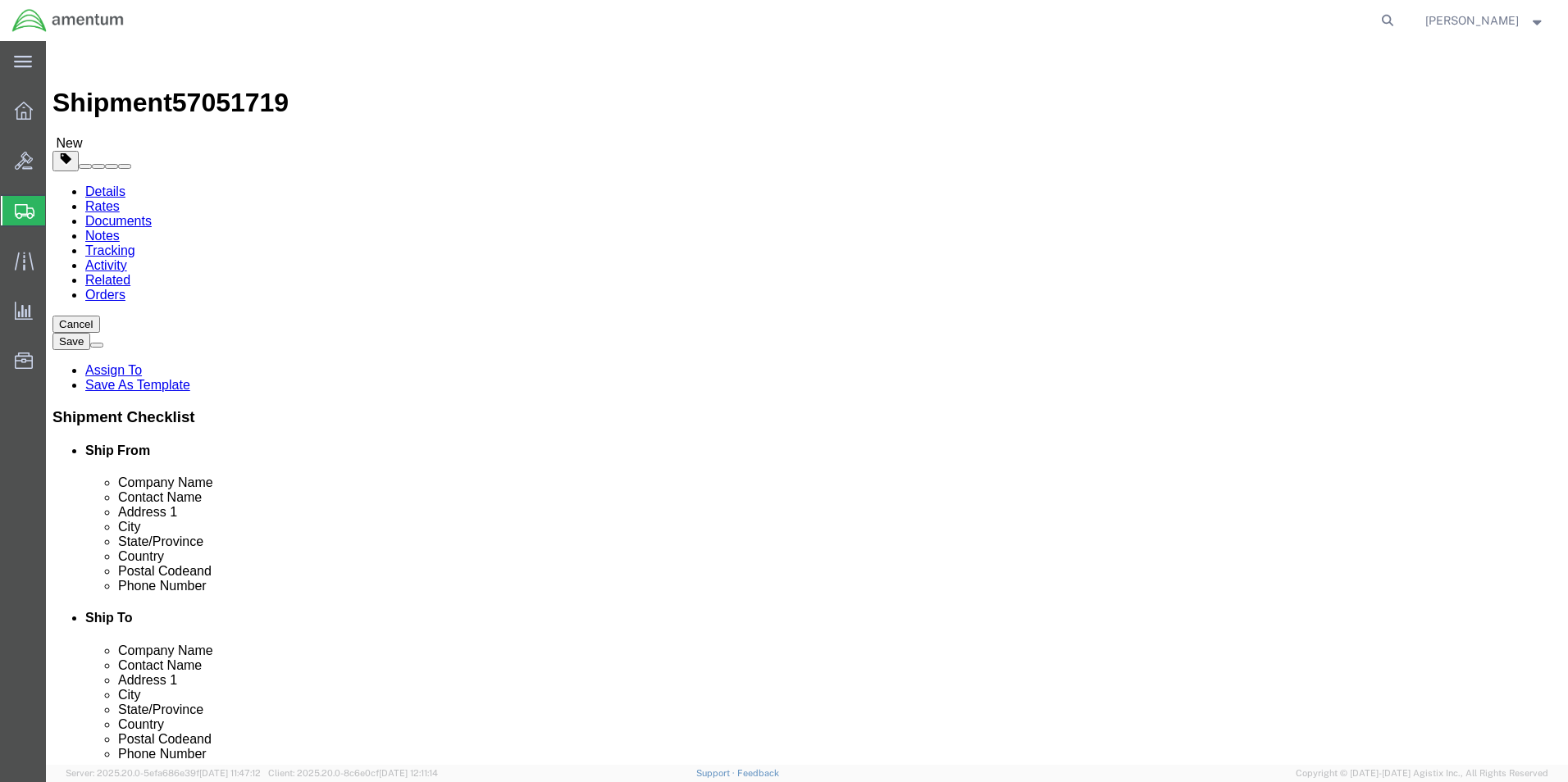
click link "Shipment Information"
click button "Rate Shipment"
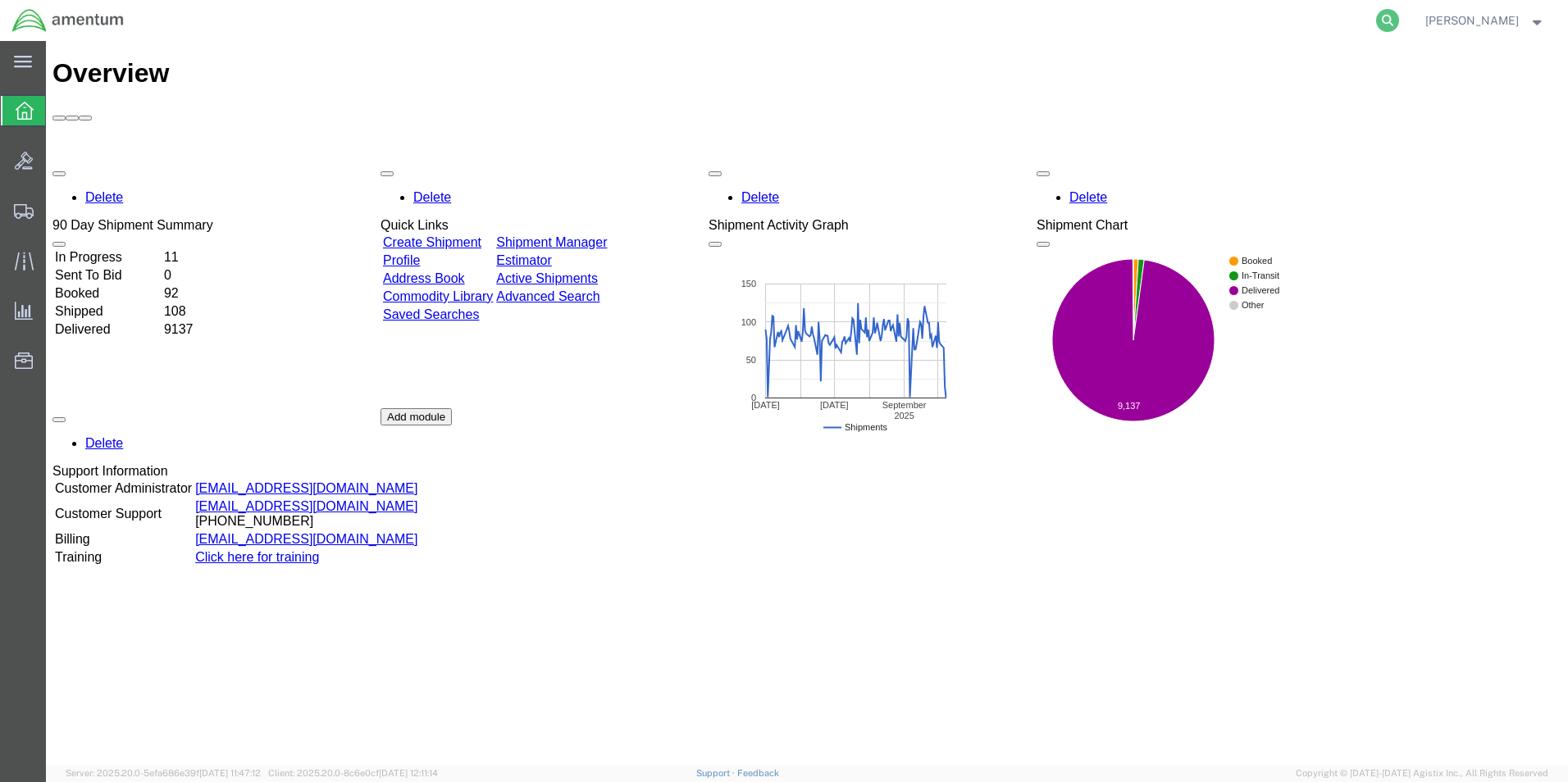
click at [1399, 19] on icon at bounding box center [1387, 20] width 23 height 23
click at [1294, 32] on input "search" at bounding box center [1127, 20] width 499 height 39
click at [1299, 25] on input "search" at bounding box center [1127, 20] width 499 height 39
type input "57051719"
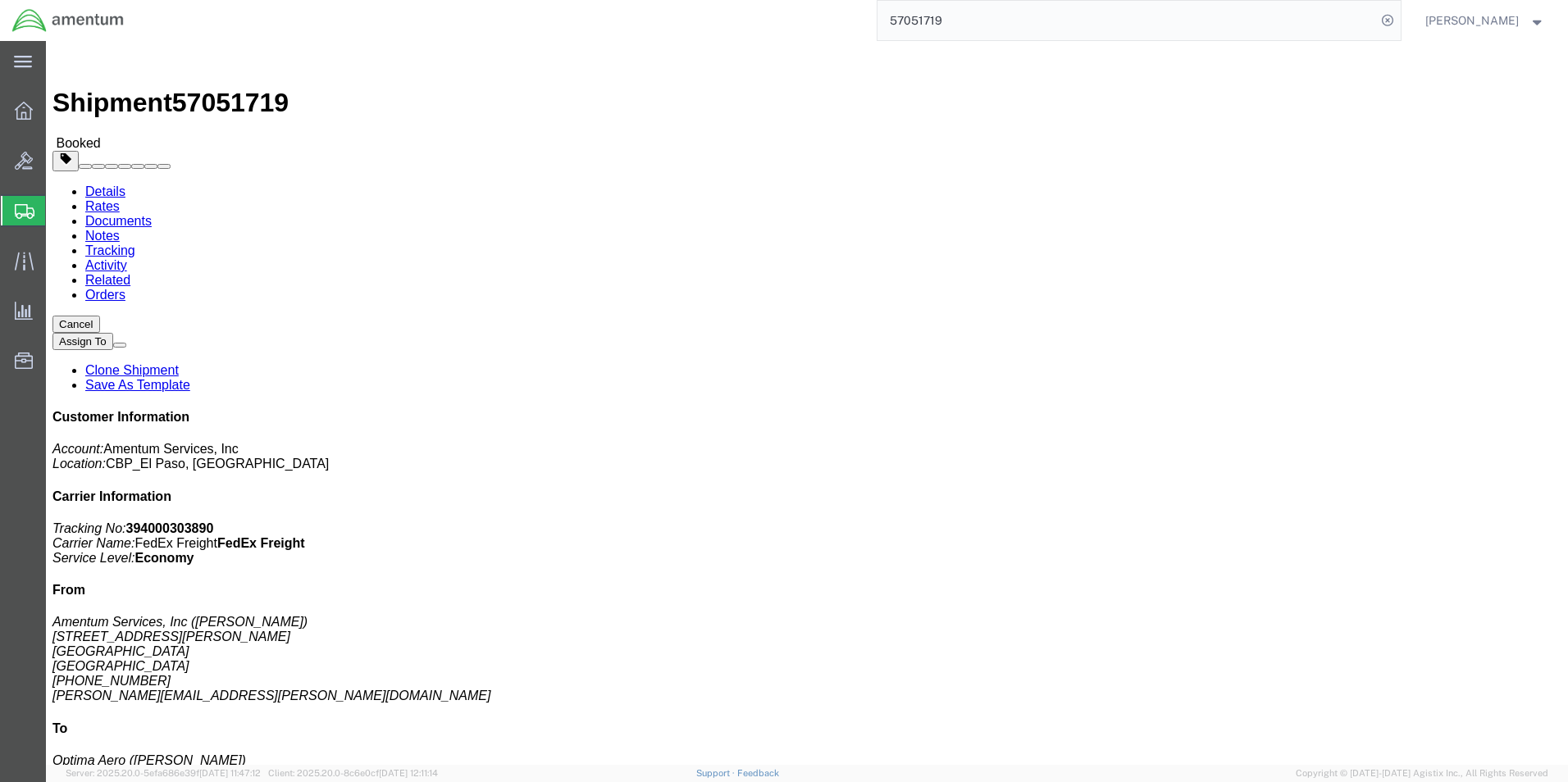
click link "Documents"
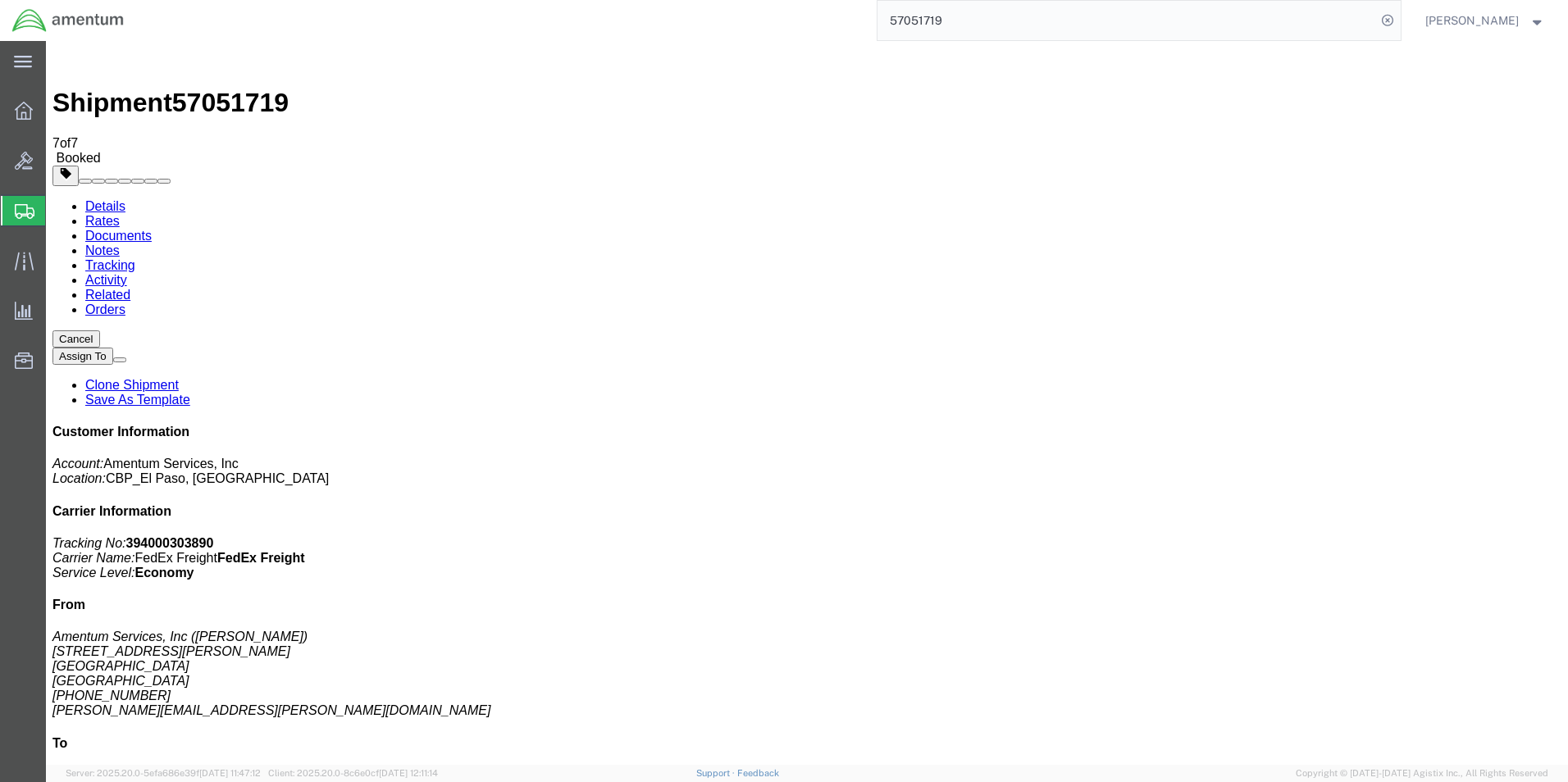
click at [115, 199] on link "Details" at bounding box center [105, 206] width 40 height 14
click span "button"
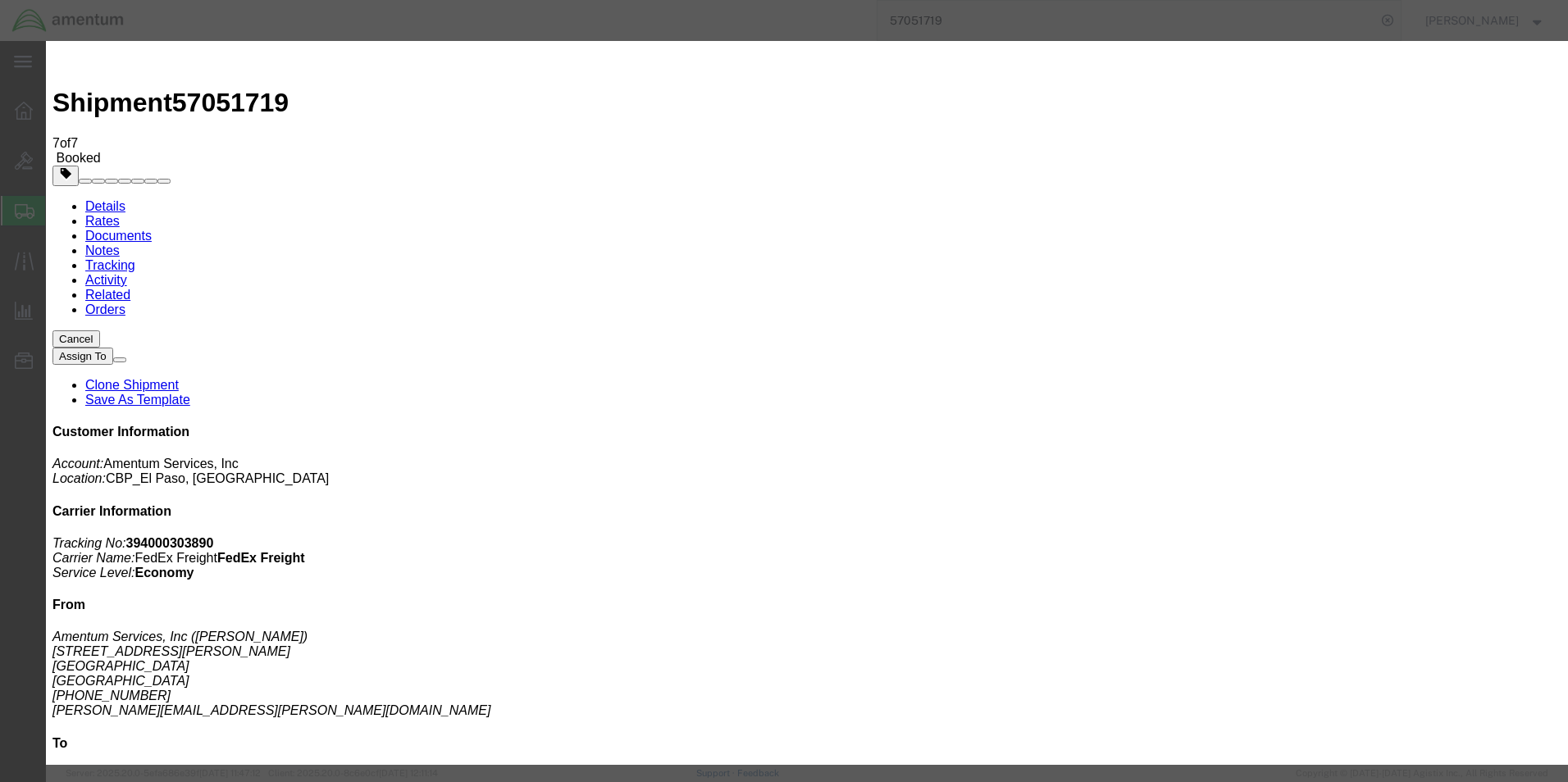
click div "Oct 07 2025 12:00 PM"
click input "11:00 PM"
click input "11:20 PM"
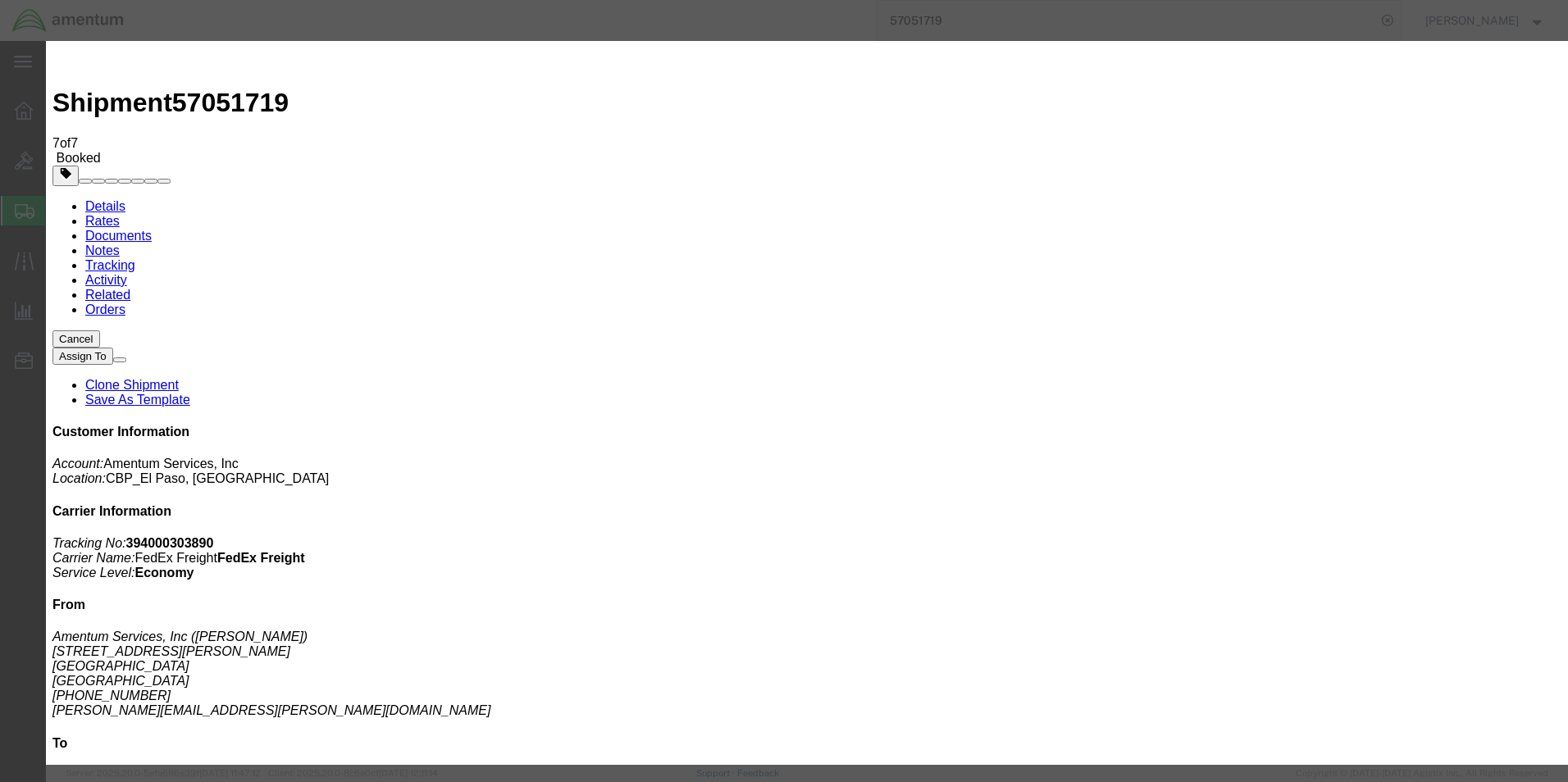
type input "11:20 AM"
click button "Apply"
click div "Oct 07 2025 1:00 PM"
click input "4:00 PM"
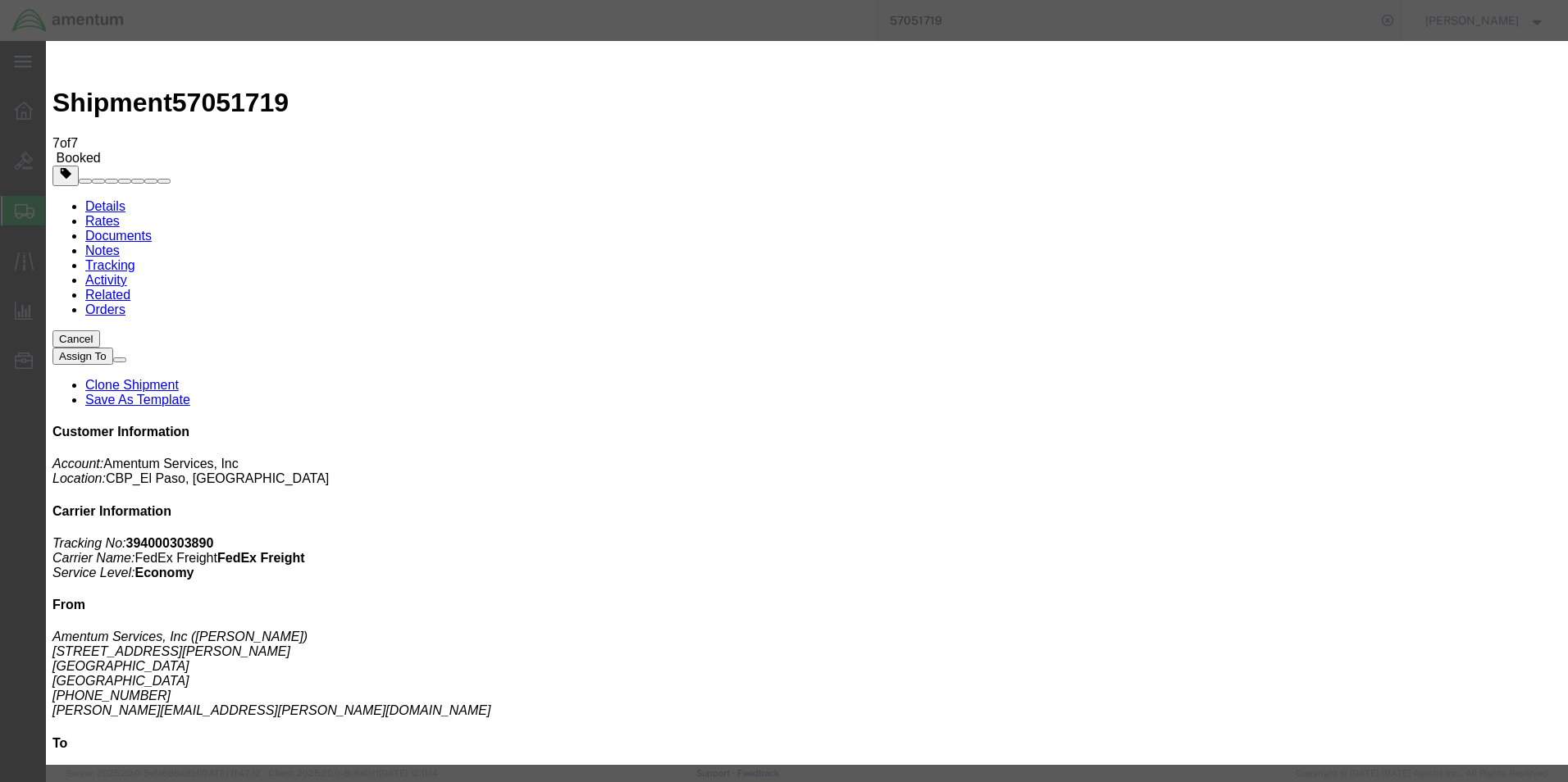
click input "4:00 PM"
type input "4:30 PM"
click button "Apply"
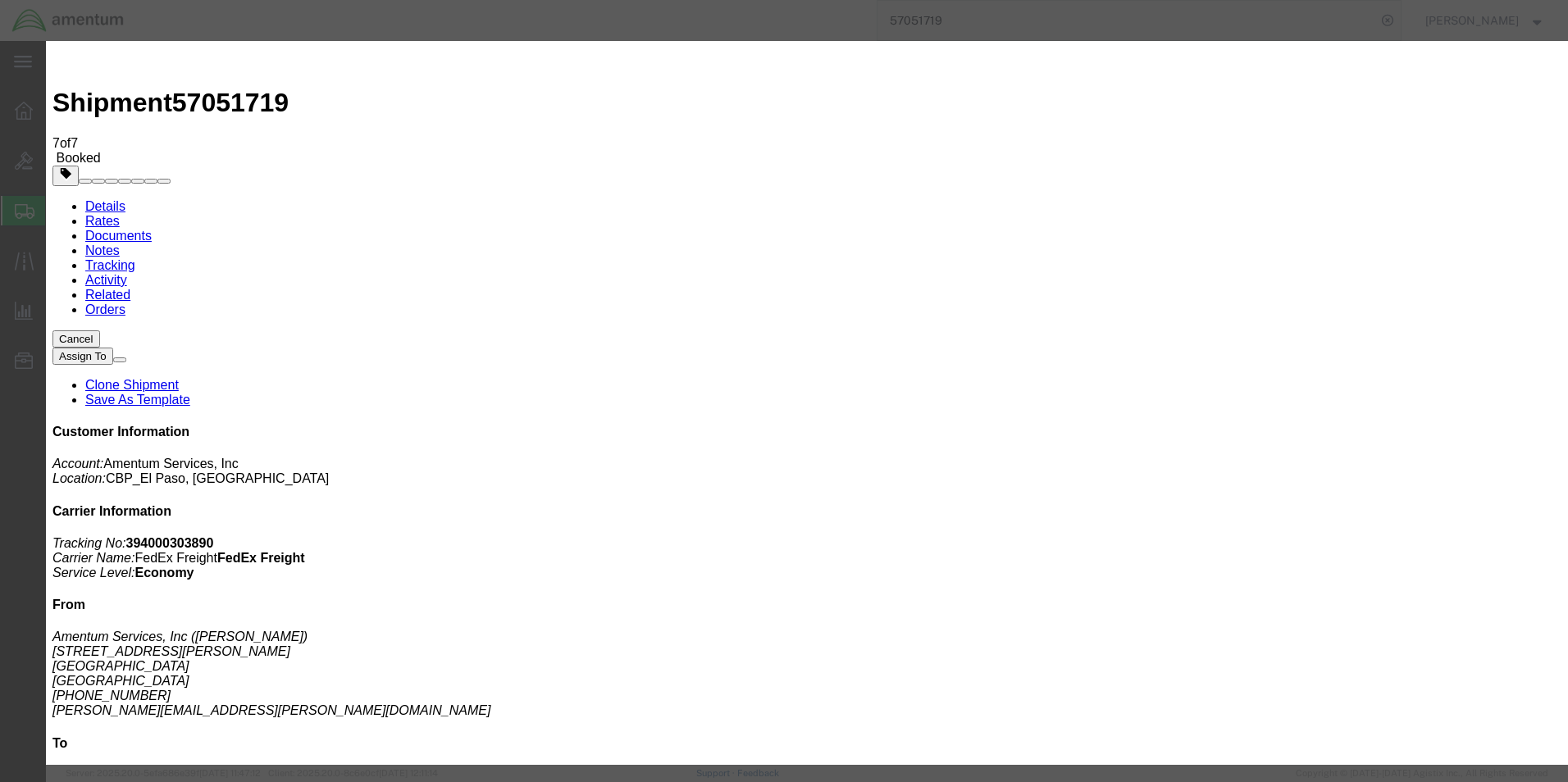
click button "Save"
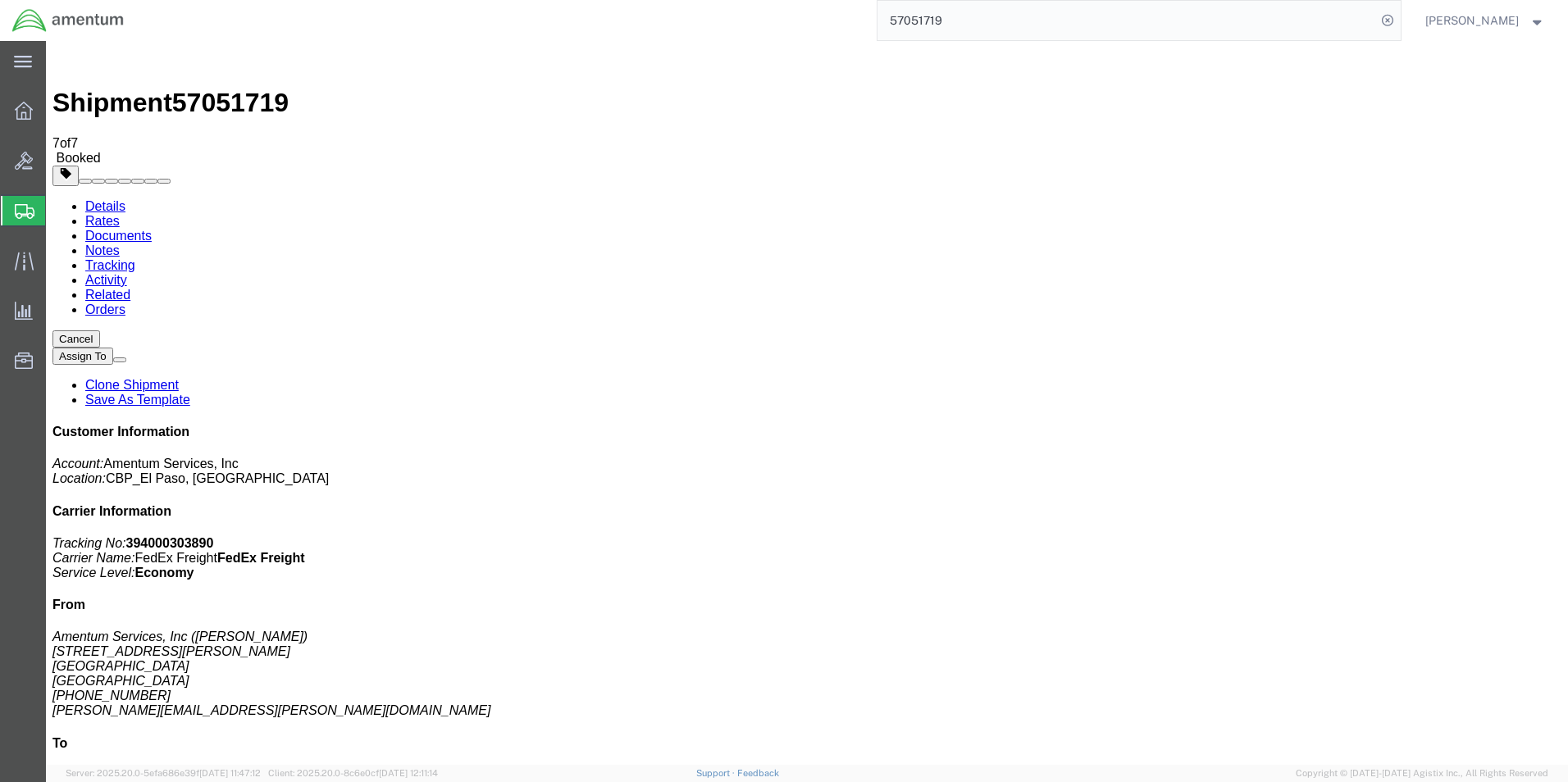
click button "Close"
click link "Documents"
click at [190, 393] on link "Save As Template" at bounding box center [137, 400] width 105 height 14
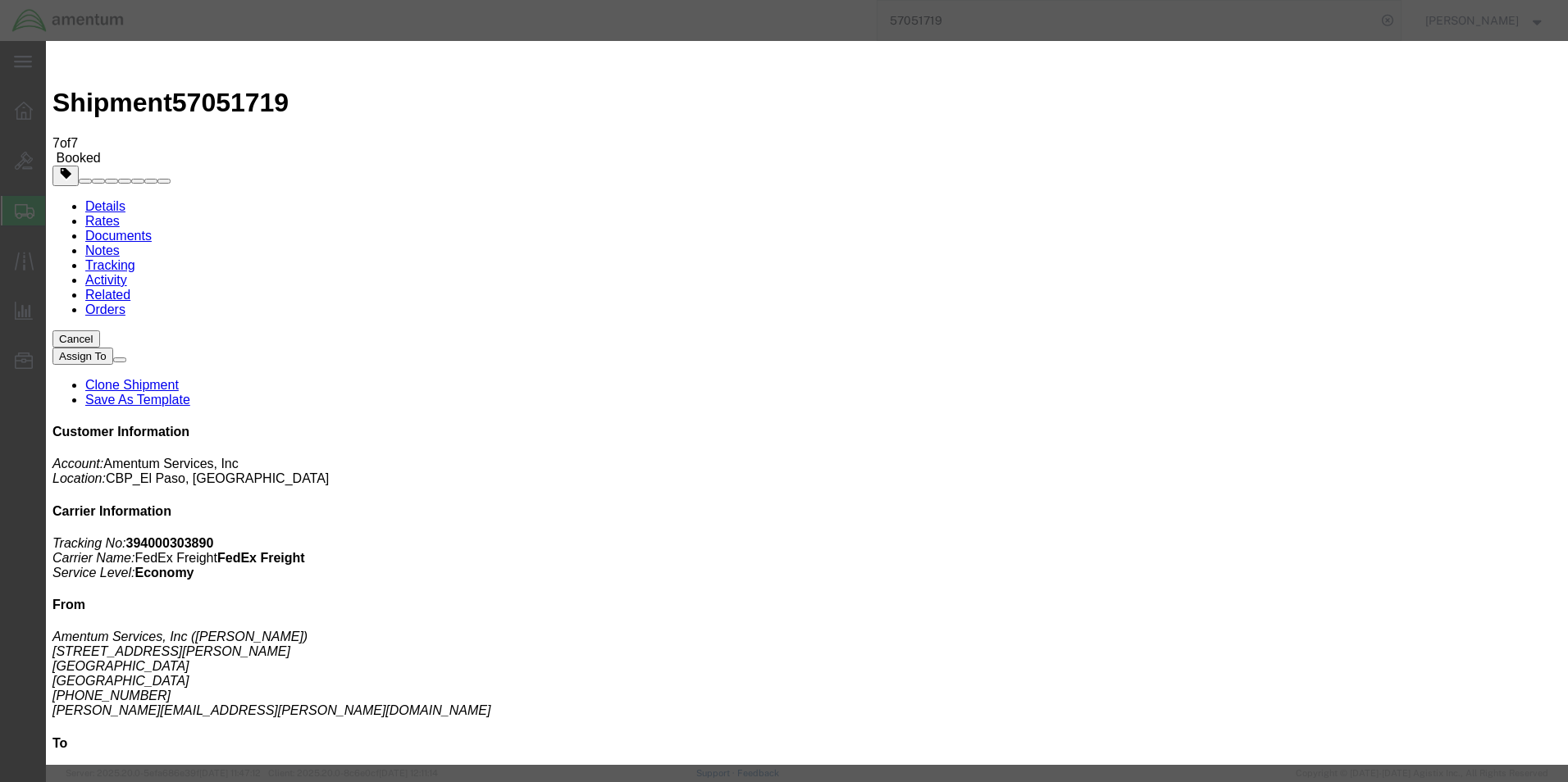
paste input "Optima Aero"
type input "Optima Aero"
paste textarea "Optima Aero"
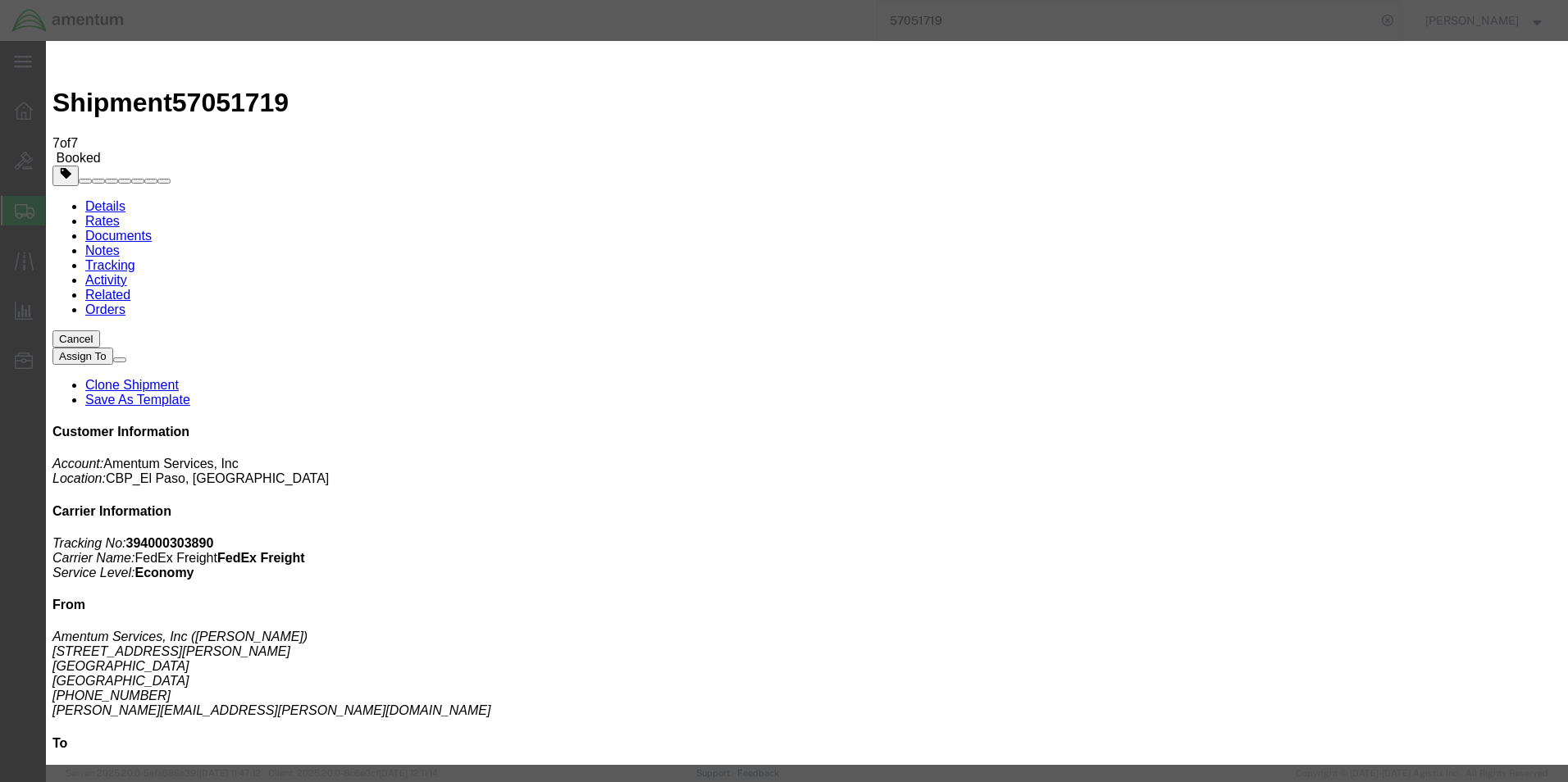
type textarea "Optima Aero"
